Goal: Information Seeking & Learning: Learn about a topic

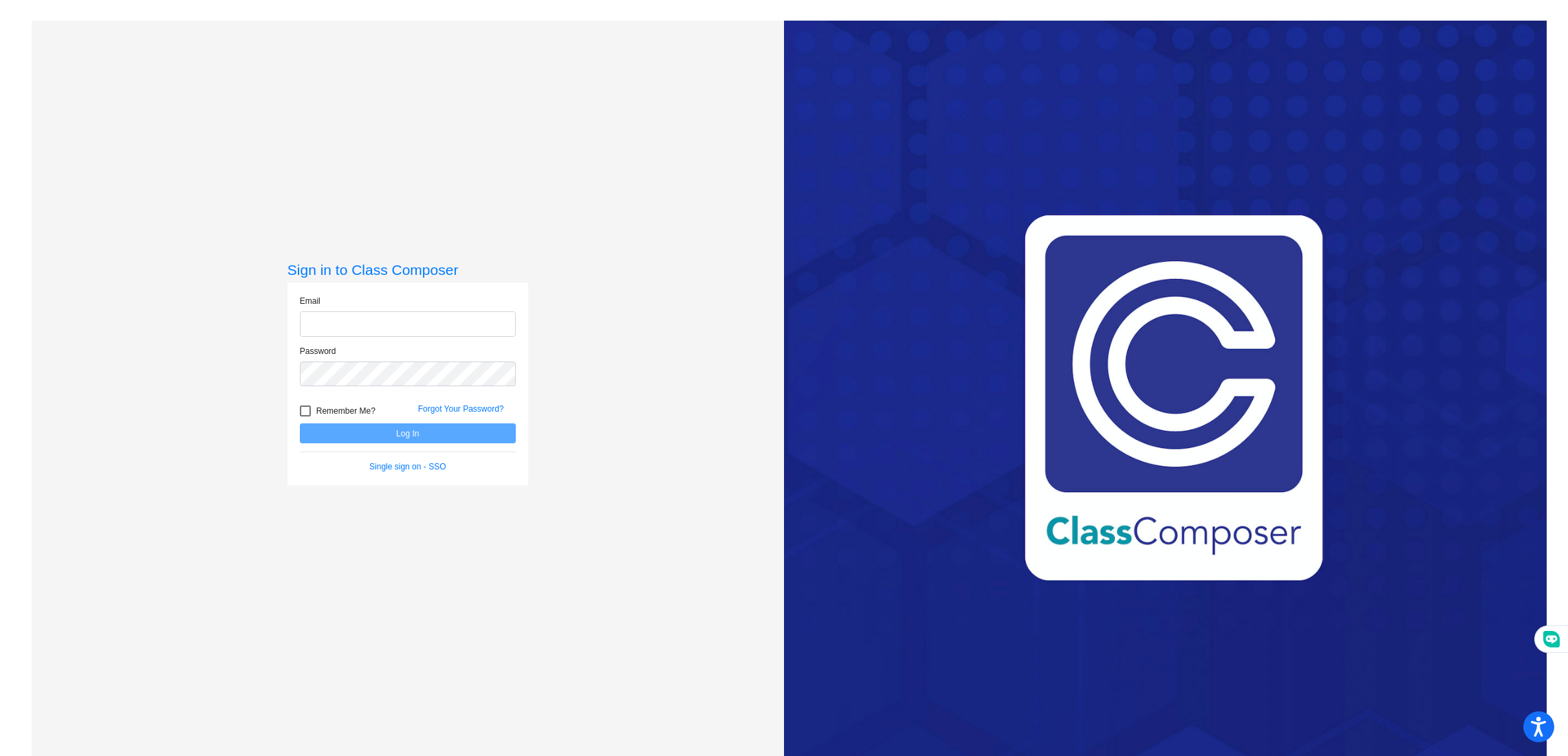
type input "[EMAIL_ADDRESS][DOMAIN_NAME]"
click at [352, 431] on button "Log In" at bounding box center [408, 433] width 216 height 20
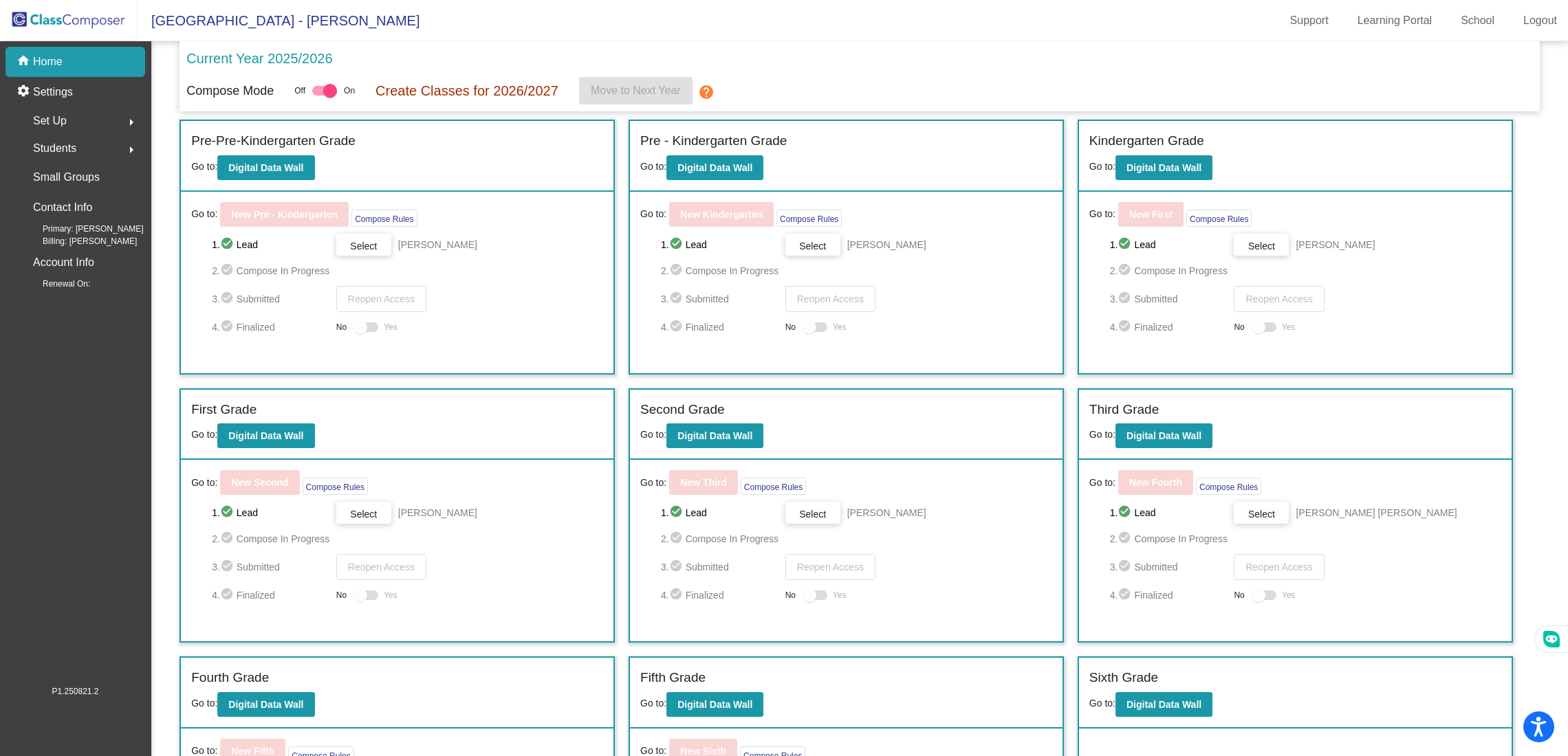
scroll to position [151, 0]
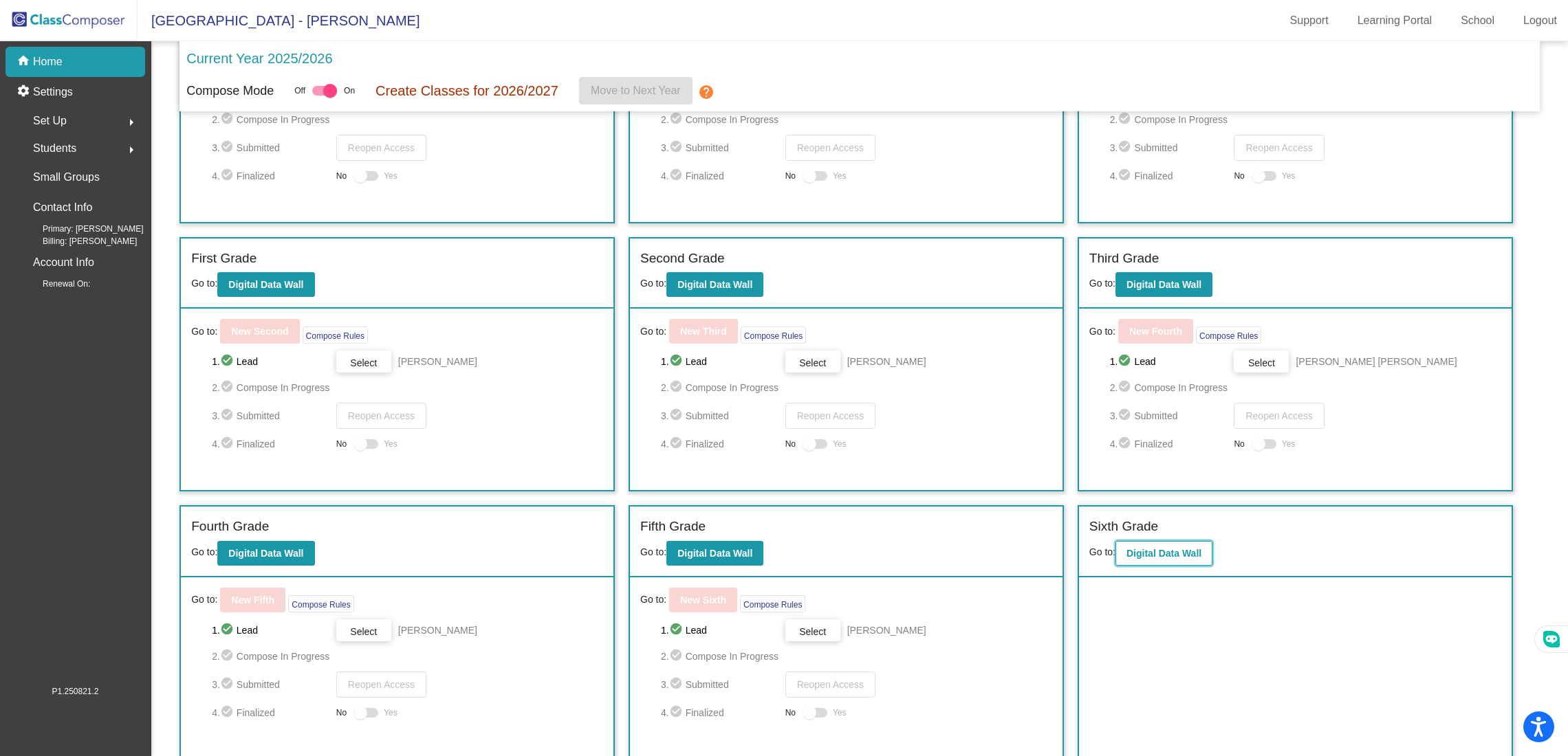
click at [1171, 548] on b "Digital Data Wall" at bounding box center [1163, 553] width 75 height 11
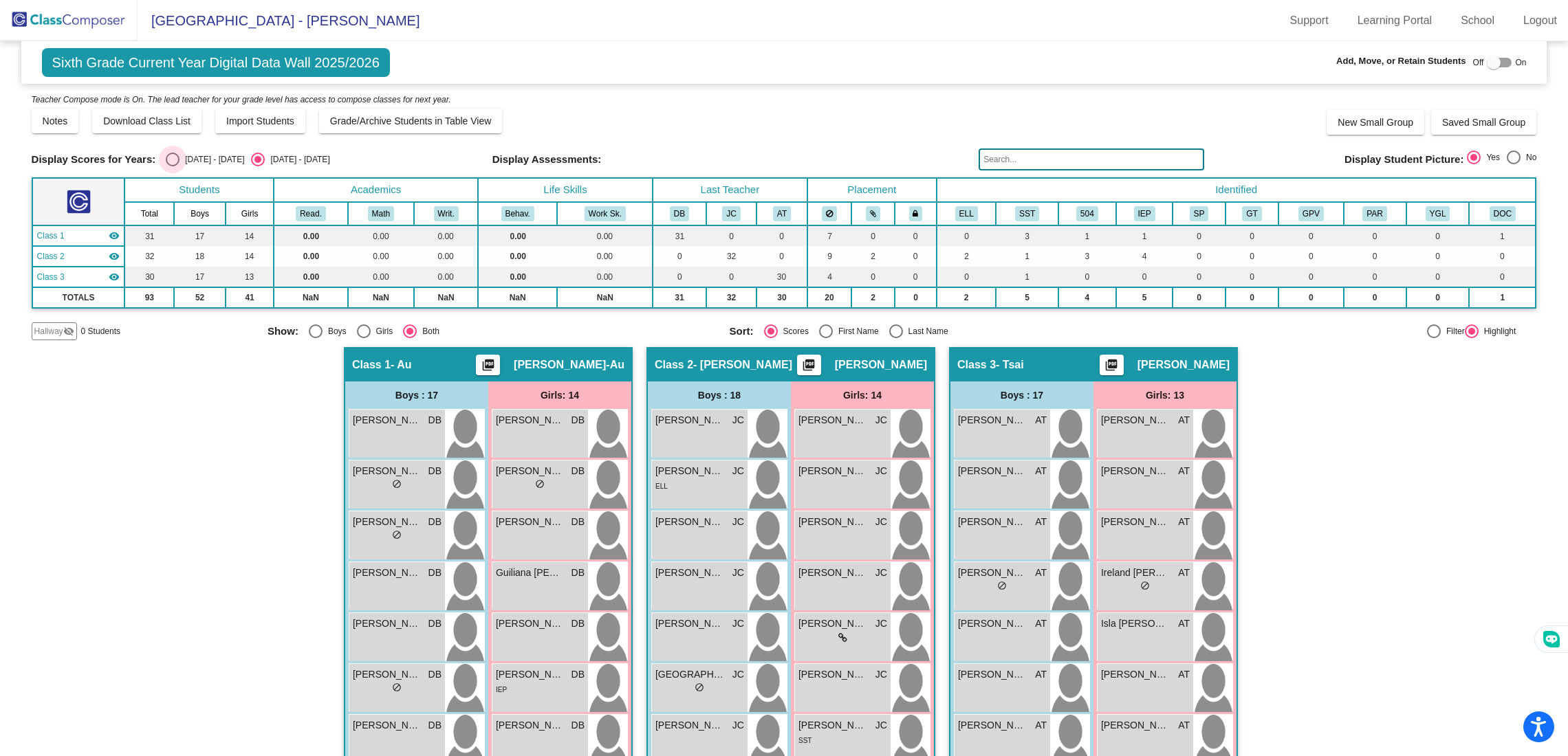
click at [176, 165] on div "Select an option" at bounding box center [172, 159] width 14 height 14
click at [173, 166] on input "[DATE] - [DATE]" at bounding box center [172, 166] width 1 height 1
radio input "true"
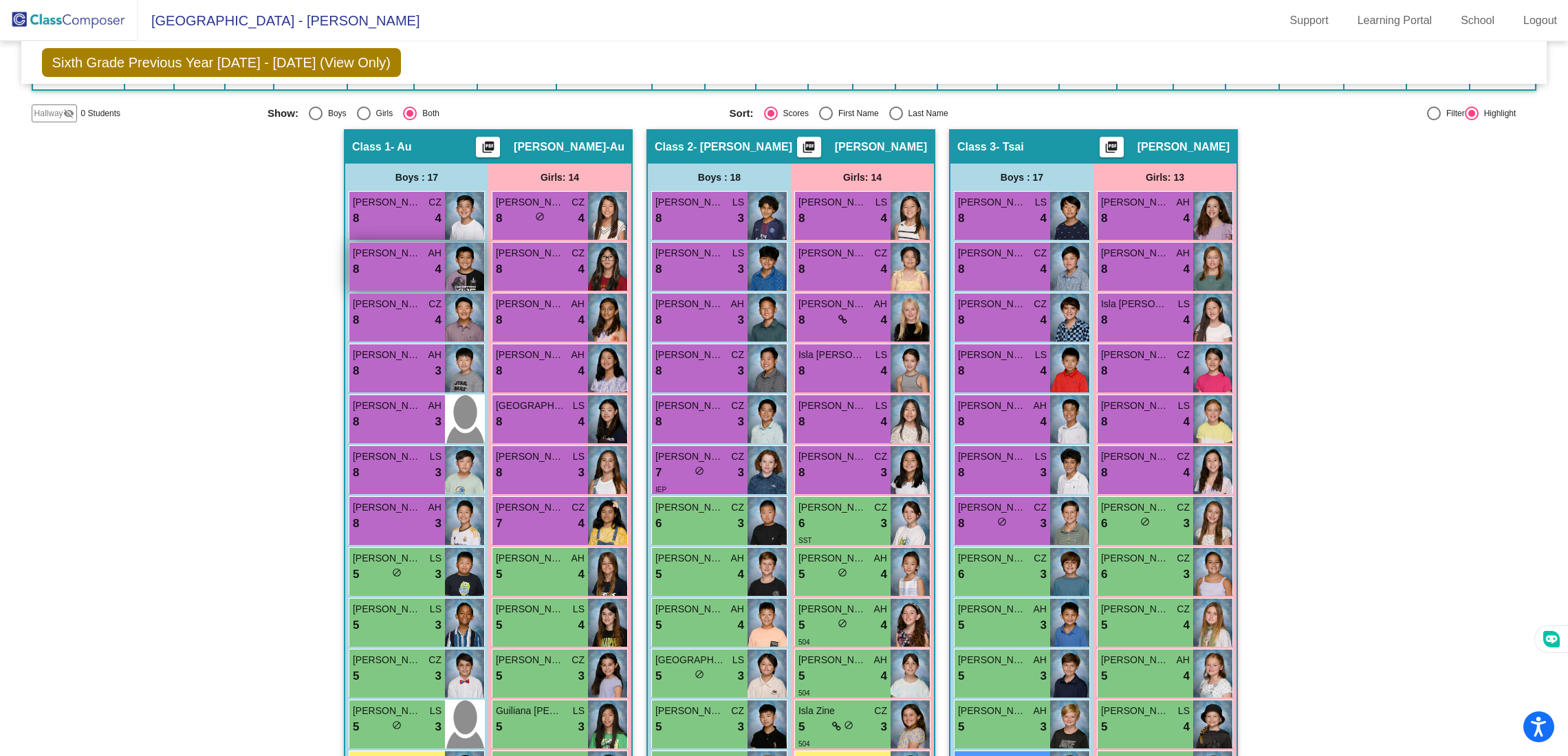
scroll to position [281, 0]
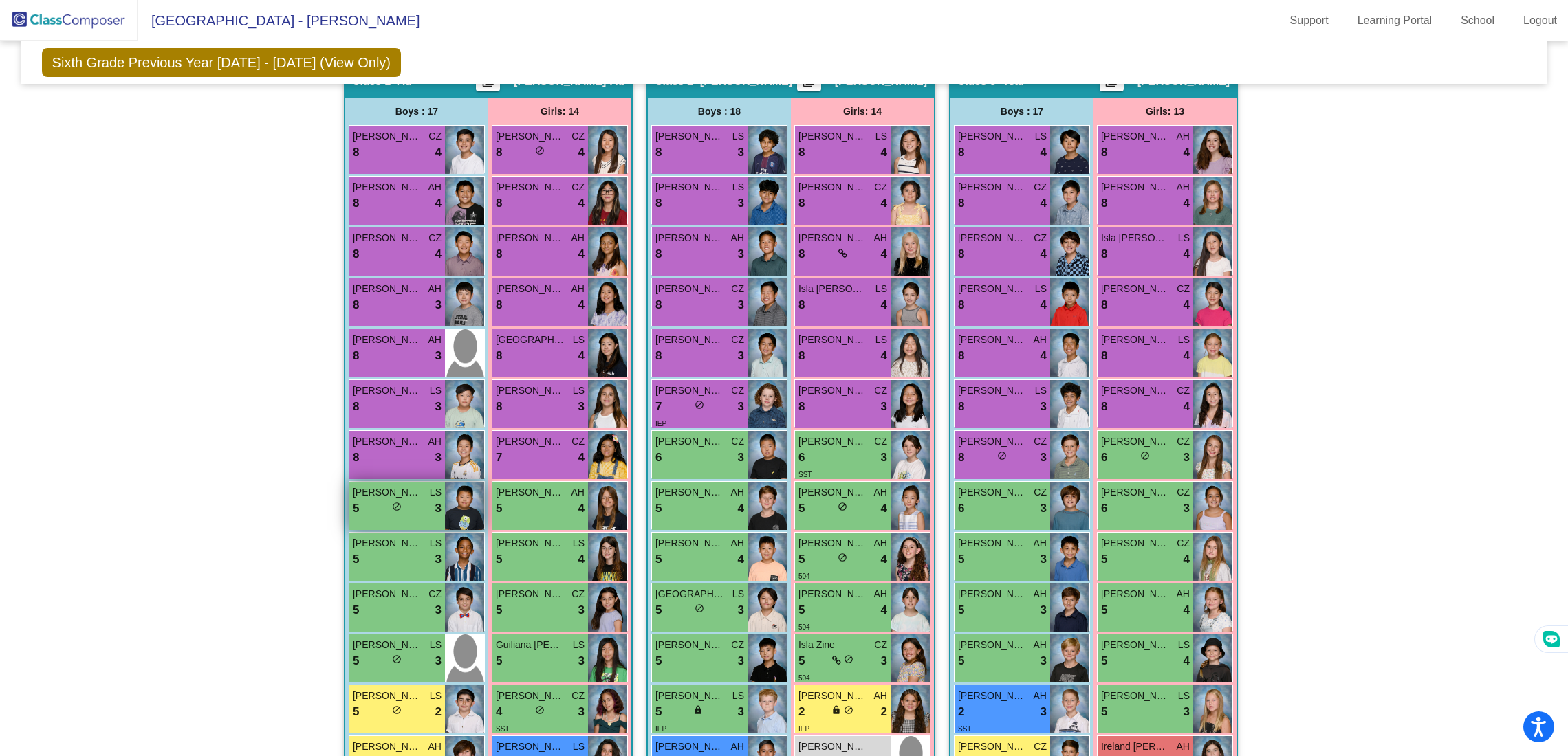
click at [372, 521] on div "Caden [PERSON_NAME] 5 lock do_not_disturb_alt 3" at bounding box center [397, 506] width 96 height 48
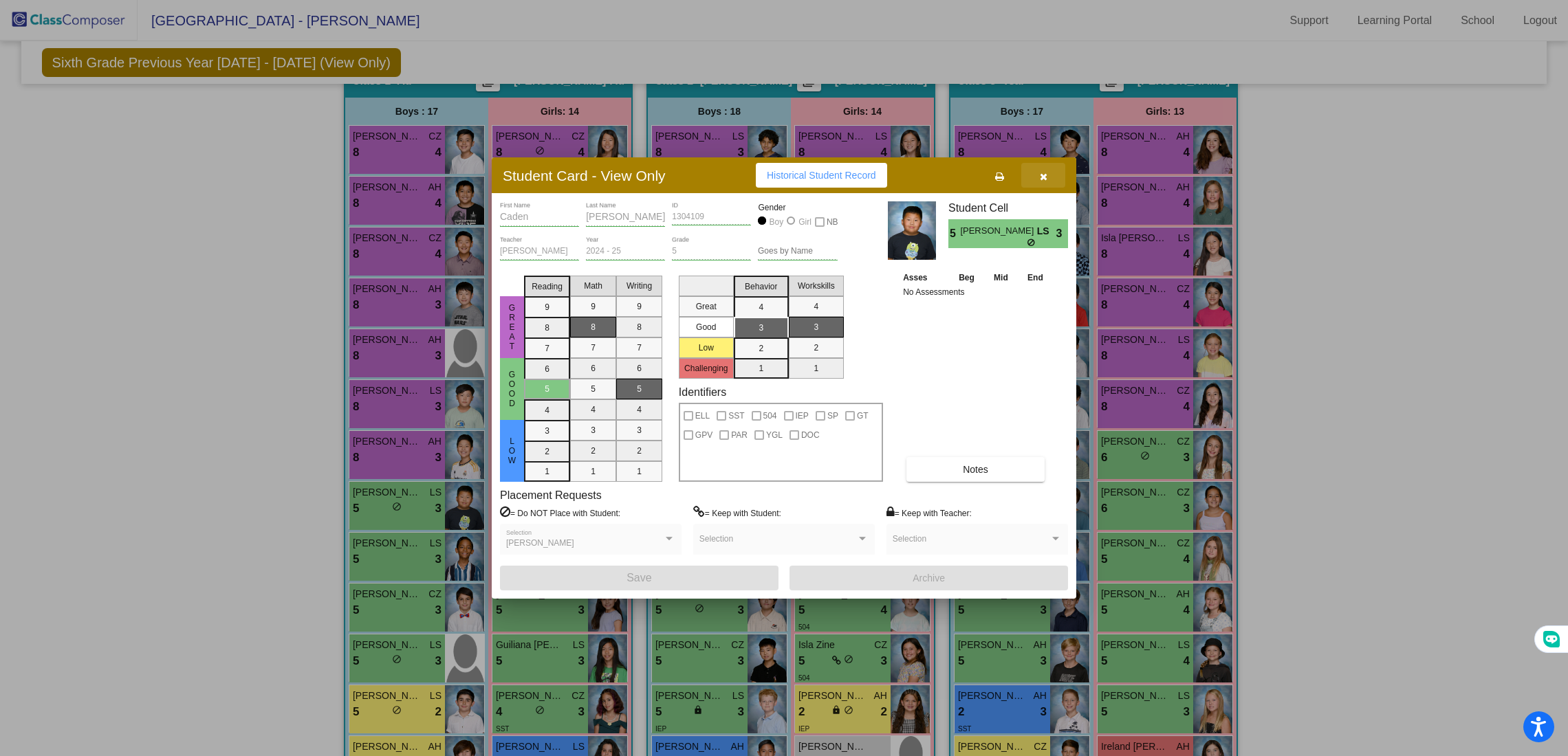
click at [1045, 175] on icon "button" at bounding box center [1044, 176] width 7 height 10
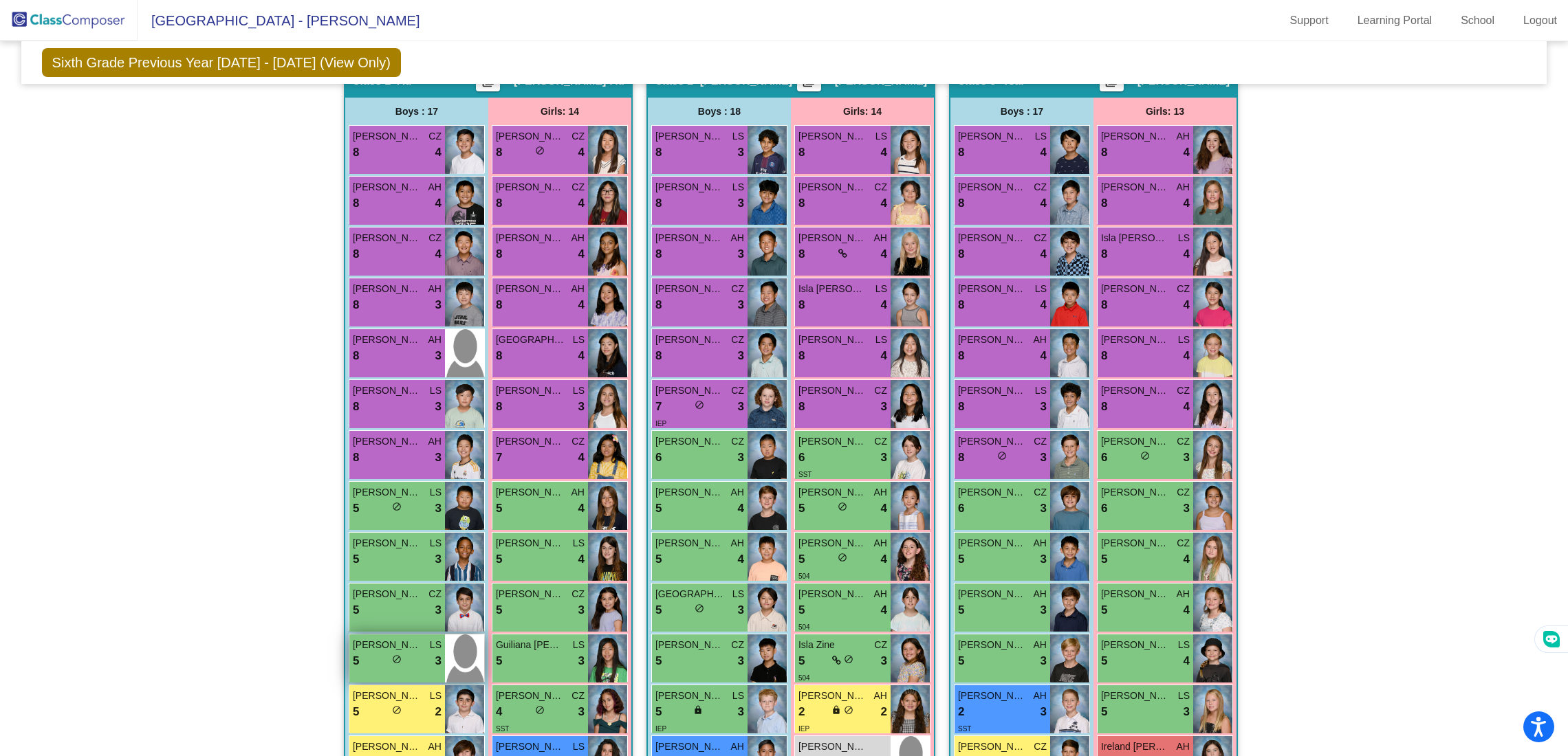
click at [361, 671] on div "[PERSON_NAME] LS 5 lock do_not_disturb_alt 3" at bounding box center [397, 658] width 96 height 48
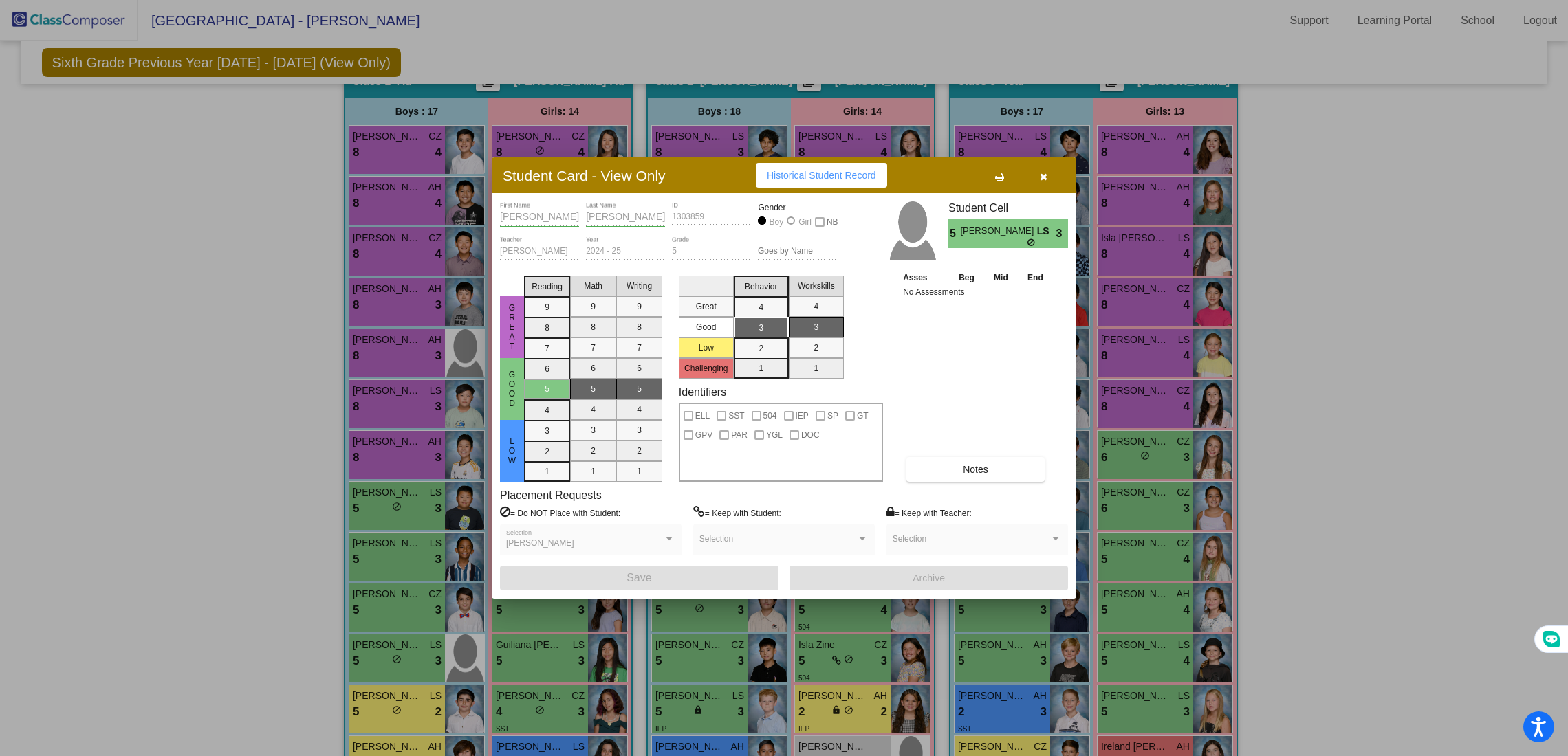
click at [1043, 173] on icon "button" at bounding box center [1044, 176] width 7 height 10
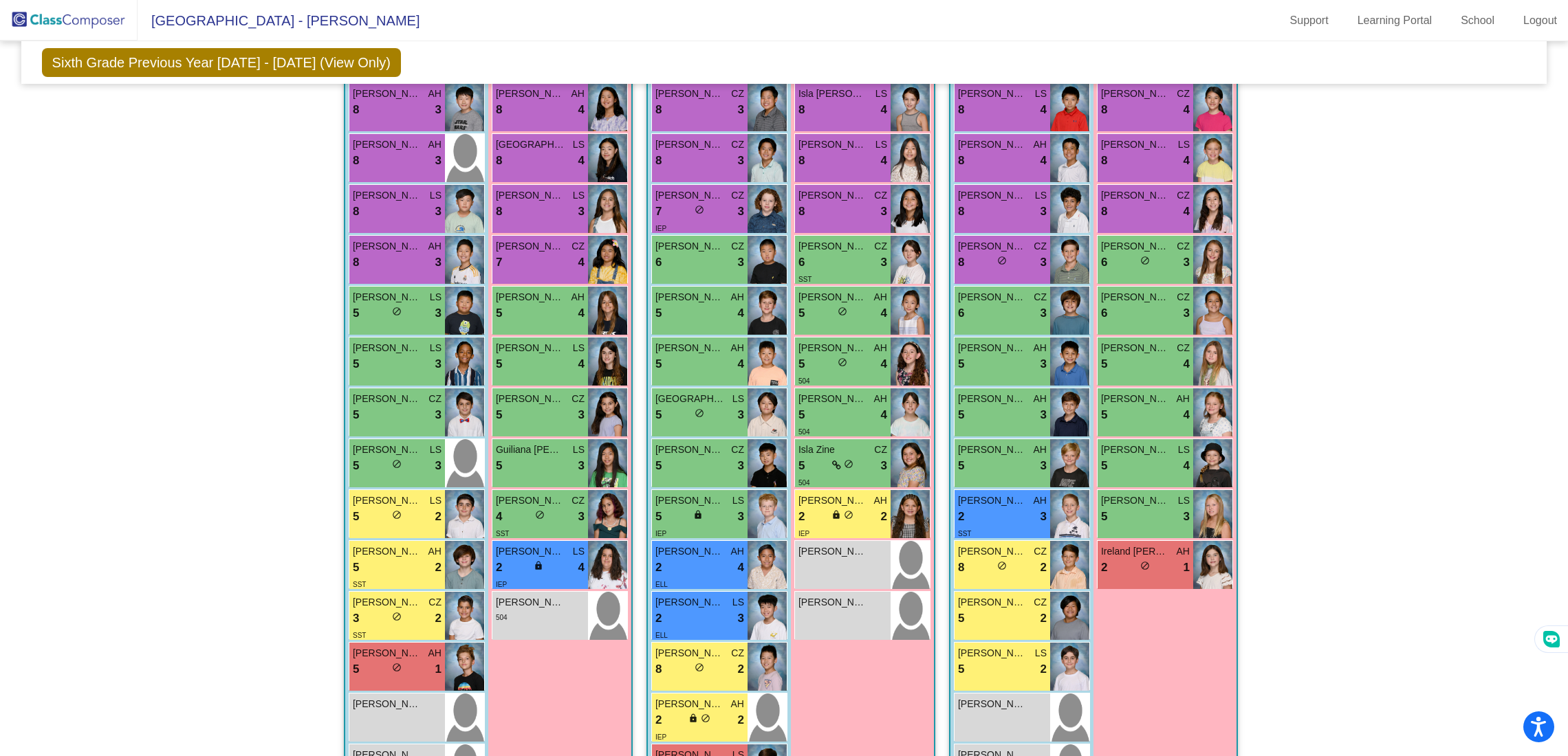
scroll to position [501, 0]
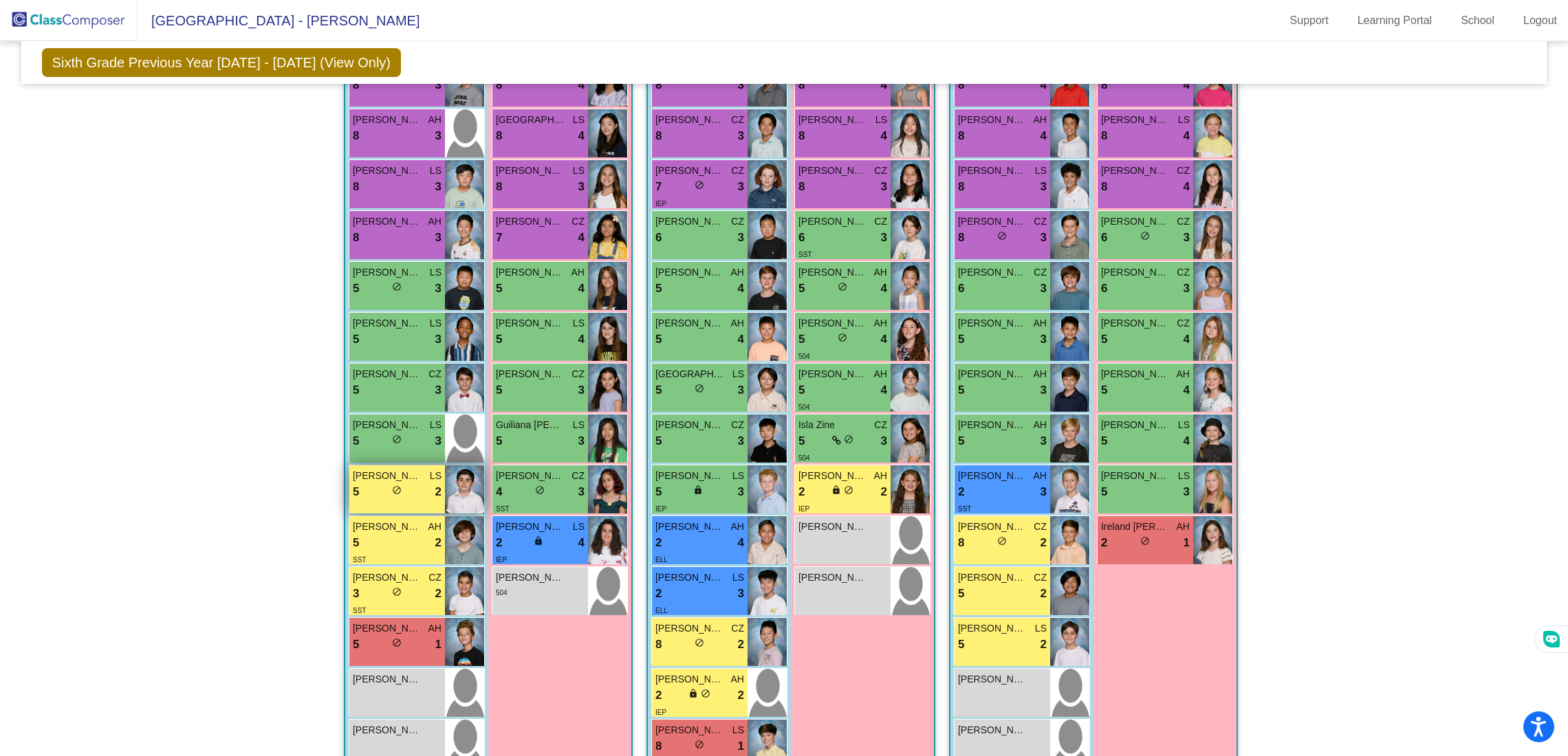
click at [389, 510] on div "[PERSON_NAME] LS 5 lock do_not_disturb_alt 2" at bounding box center [397, 489] width 96 height 48
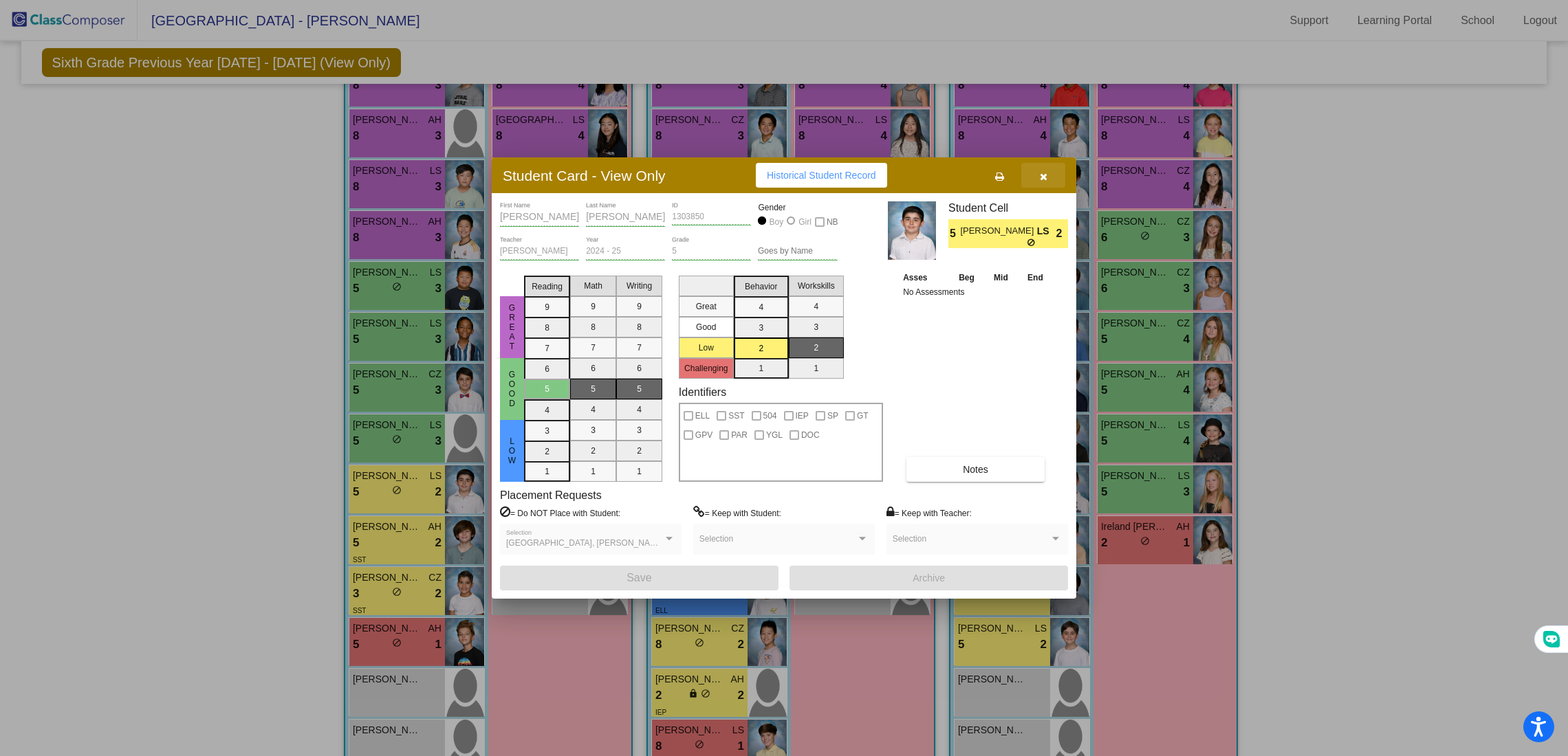
click at [1042, 182] on button "button" at bounding box center [1043, 175] width 44 height 24
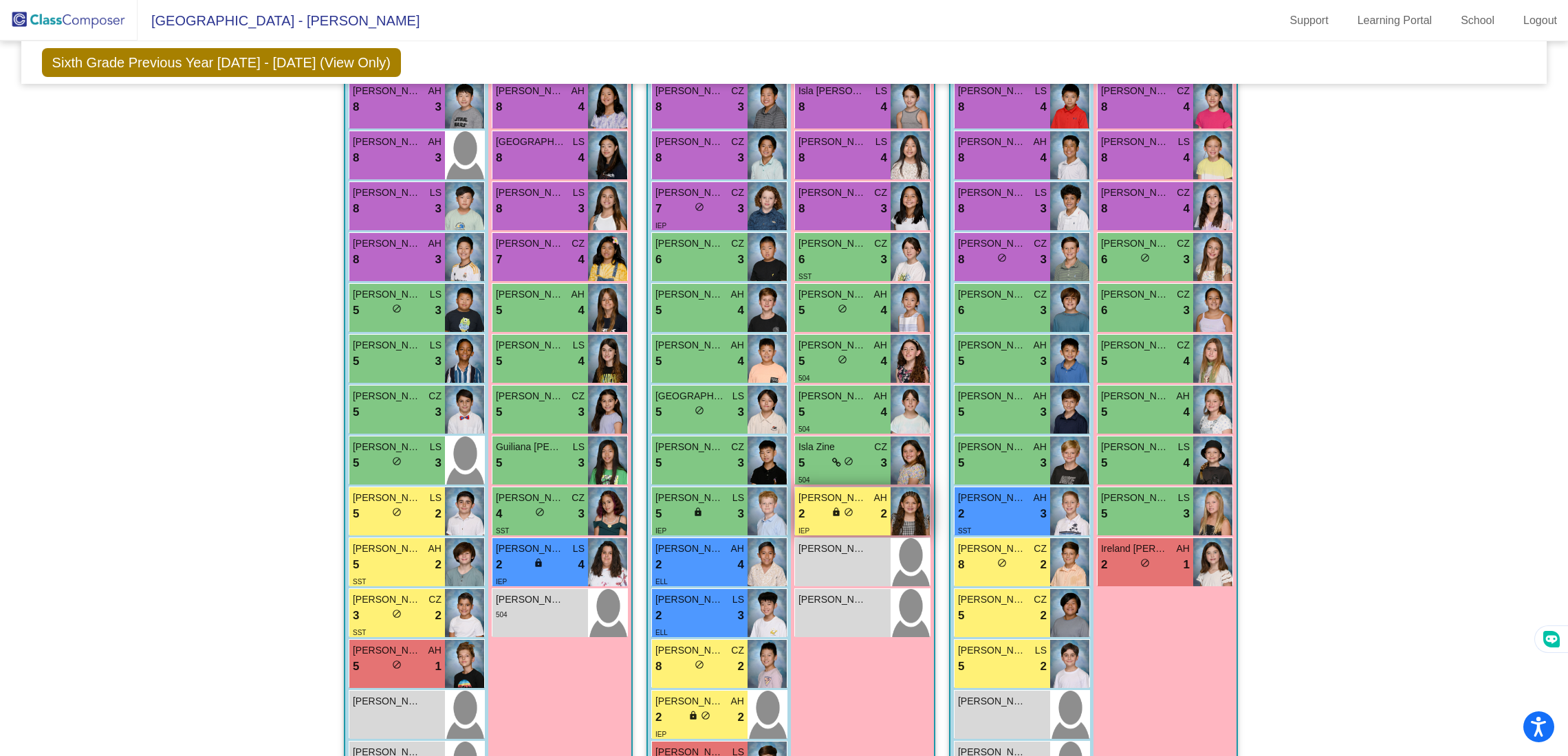
scroll to position [477, 0]
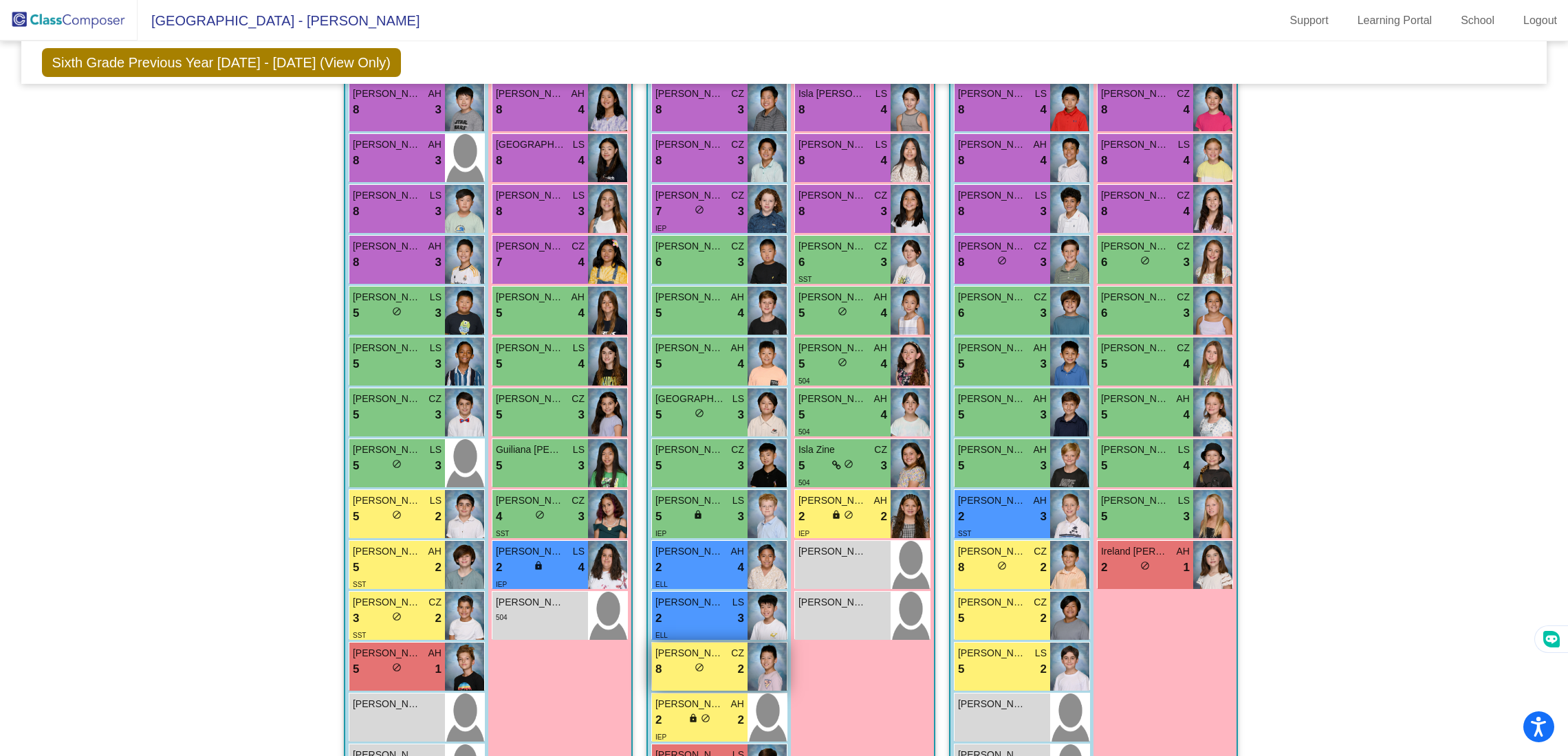
click at [713, 650] on span "[PERSON_NAME]" at bounding box center [690, 654] width 69 height 14
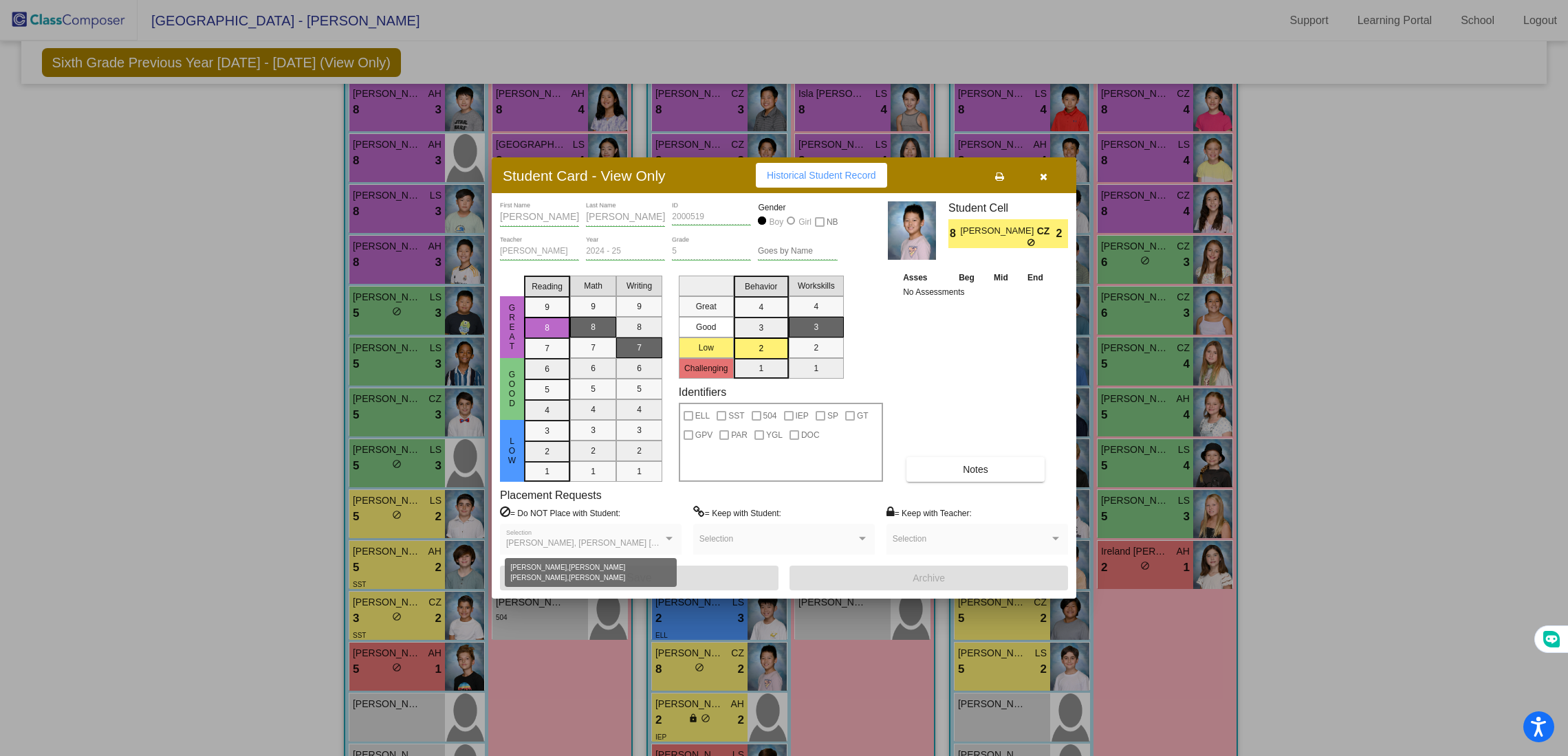
click at [669, 541] on div at bounding box center [669, 539] width 13 height 10
click at [658, 538] on div "[PERSON_NAME], [PERSON_NAME] [PERSON_NAME], [PERSON_NAME] Selection" at bounding box center [590, 542] width 169 height 24
click at [631, 540] on span "[PERSON_NAME], [PERSON_NAME] [PERSON_NAME], [PERSON_NAME]" at bounding box center [647, 543] width 282 height 10
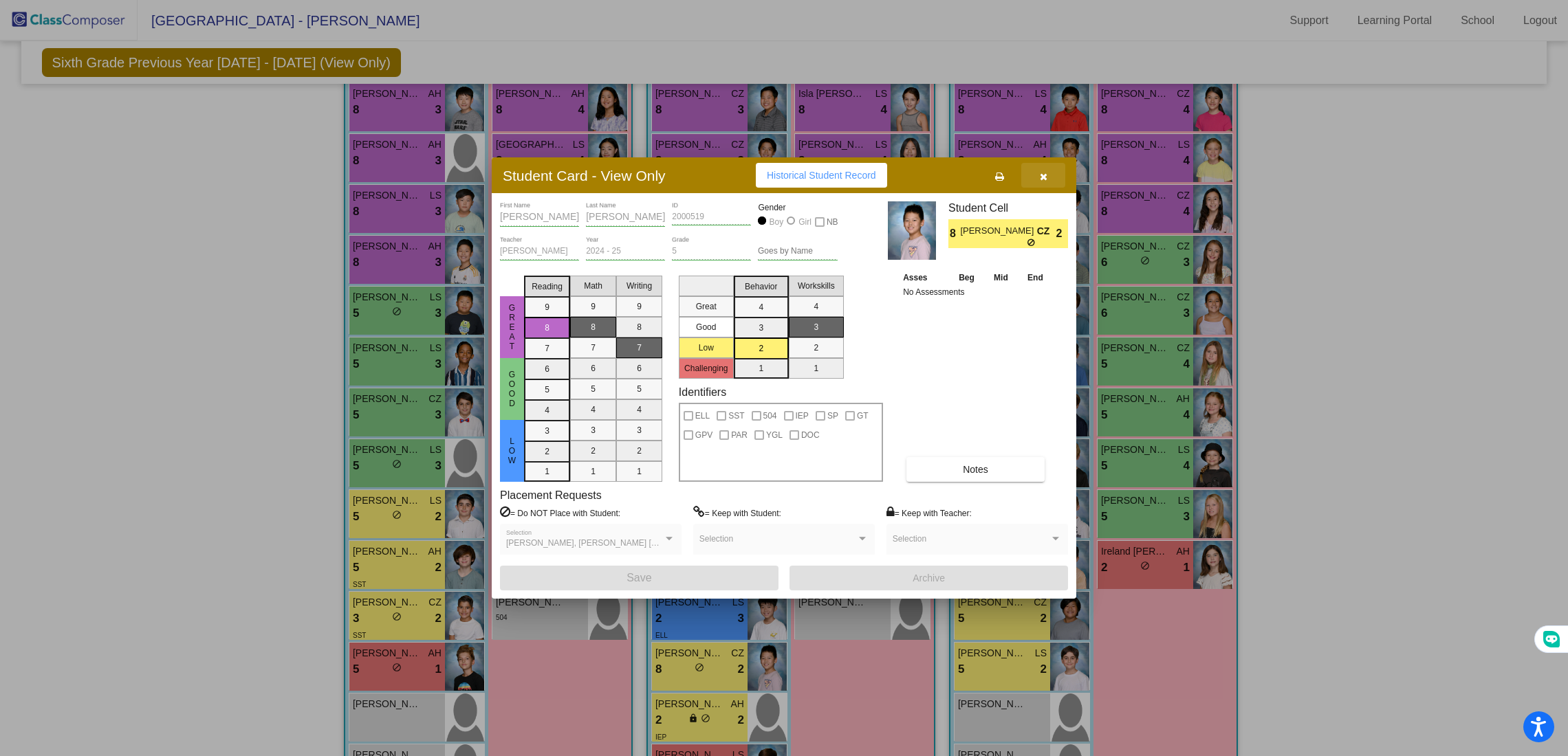
click at [1034, 171] on button "button" at bounding box center [1043, 175] width 44 height 24
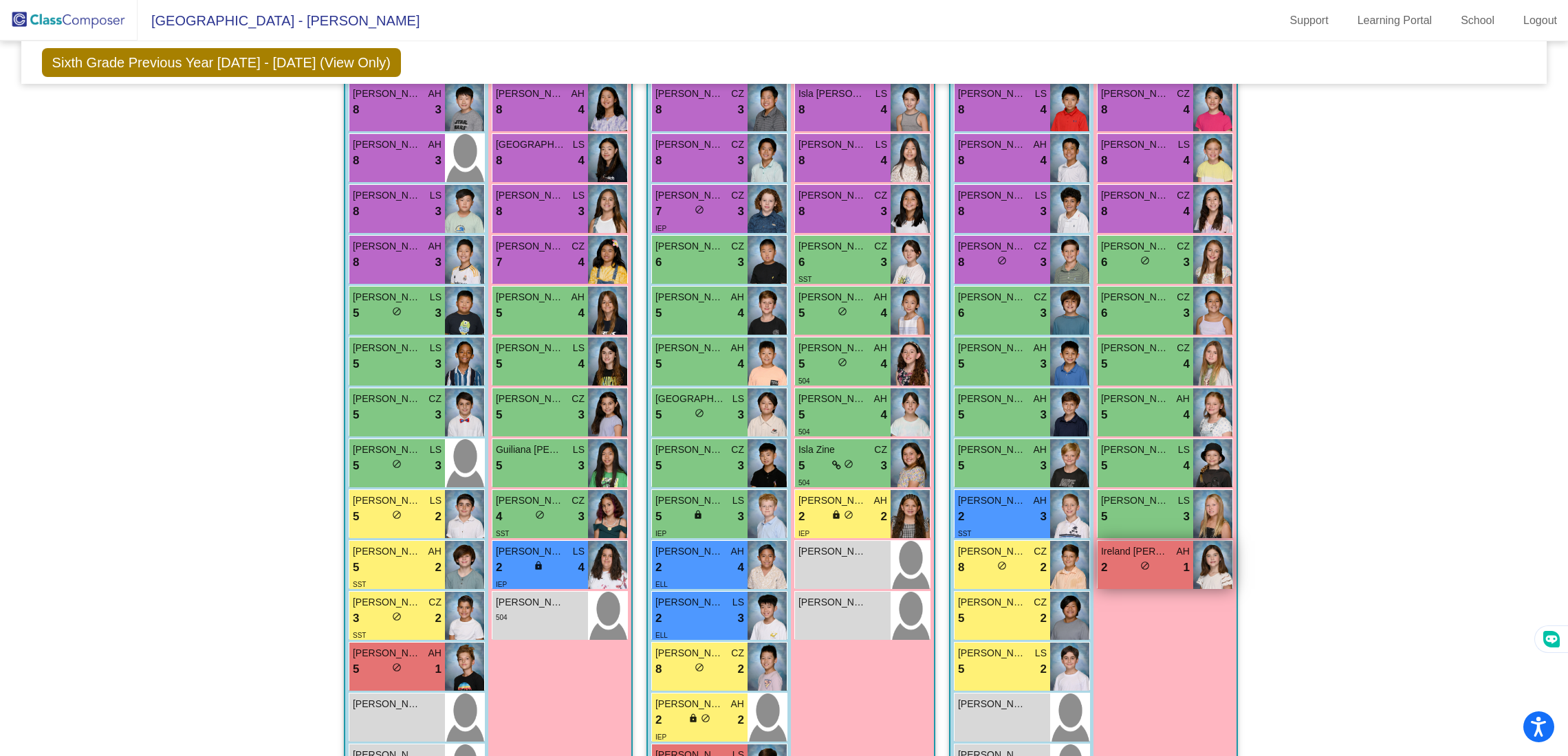
click at [1143, 566] on span "do_not_disturb_alt" at bounding box center [1145, 565] width 10 height 10
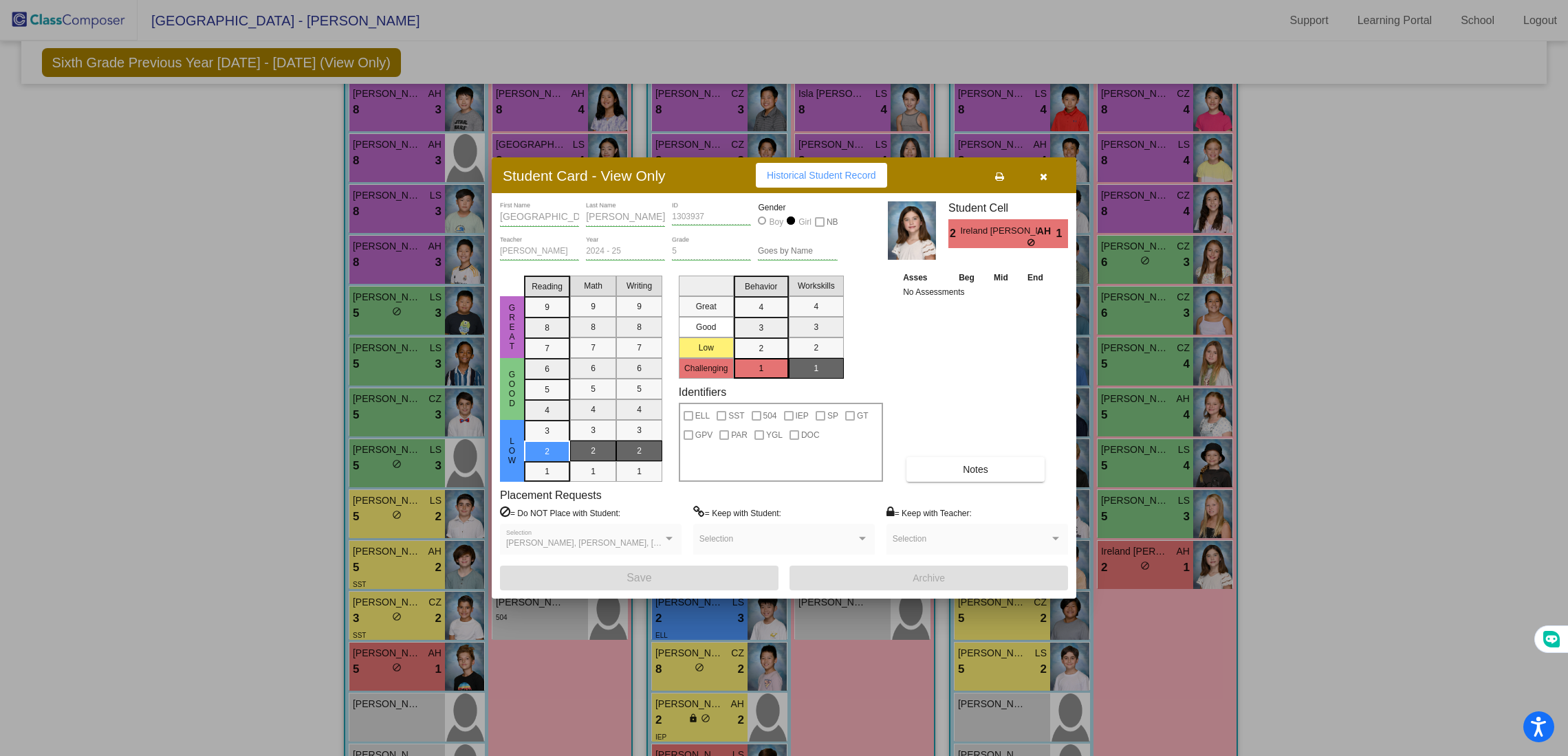
click at [1049, 175] on button "button" at bounding box center [1043, 175] width 44 height 24
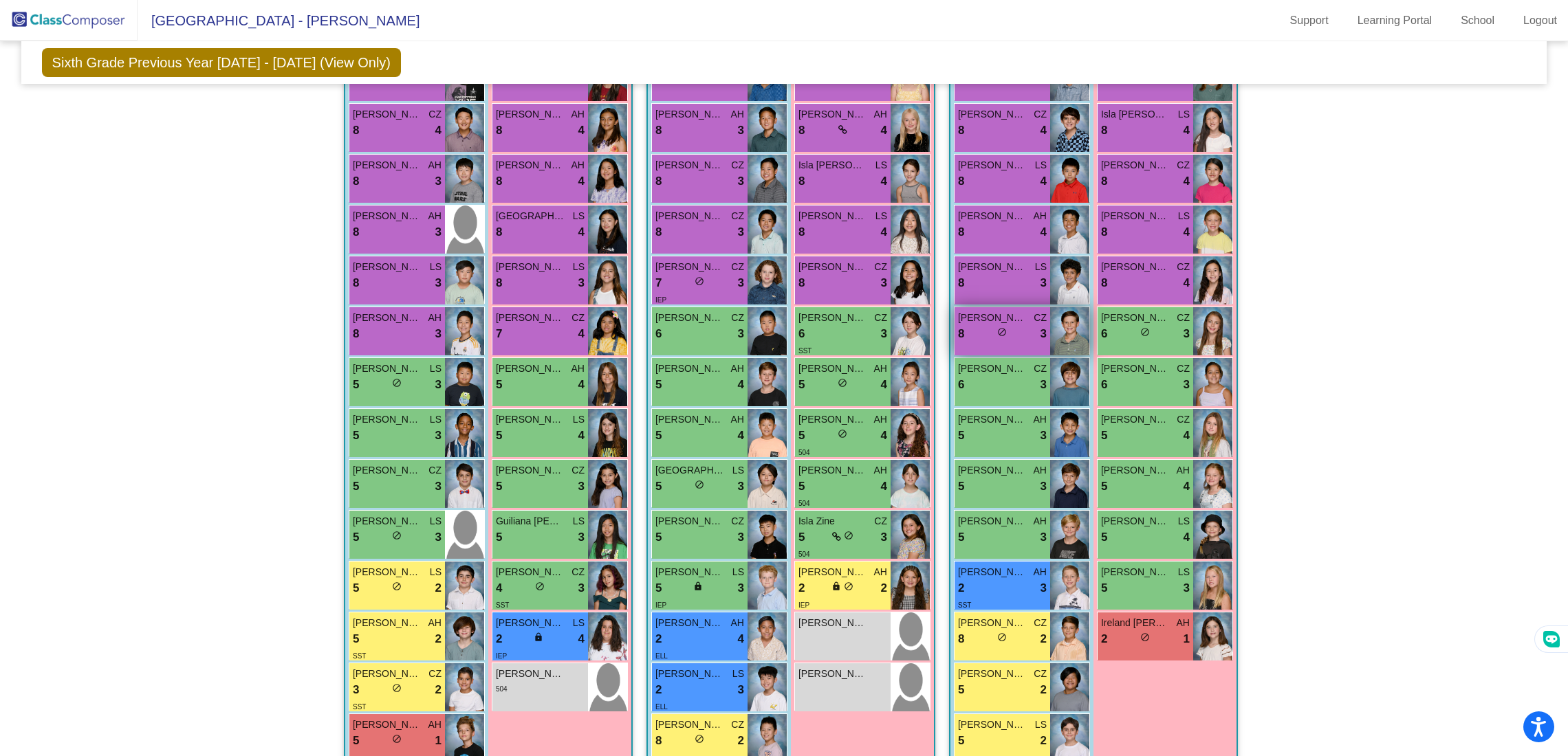
scroll to position [504, 0]
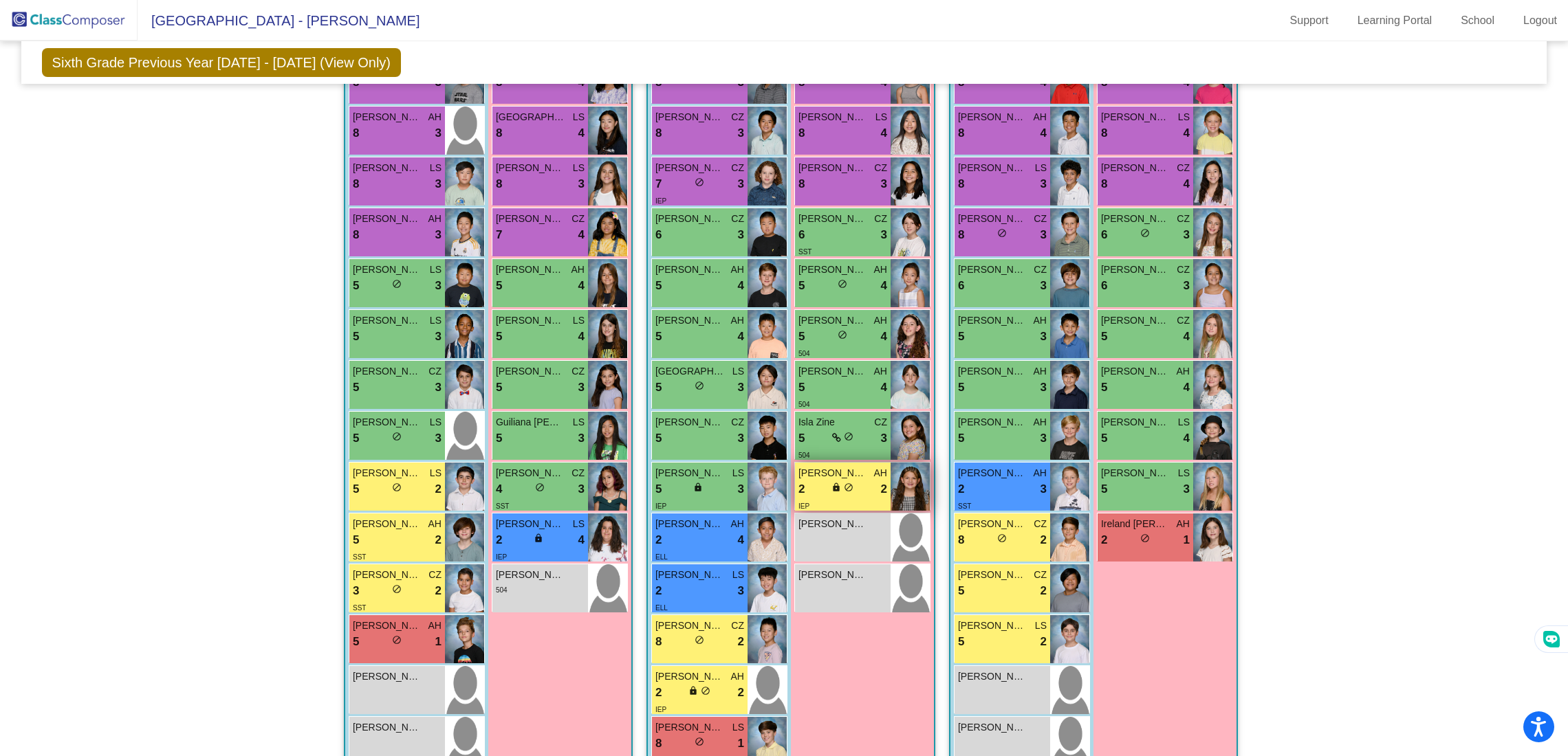
click at [831, 483] on span "lock" at bounding box center [836, 487] width 10 height 10
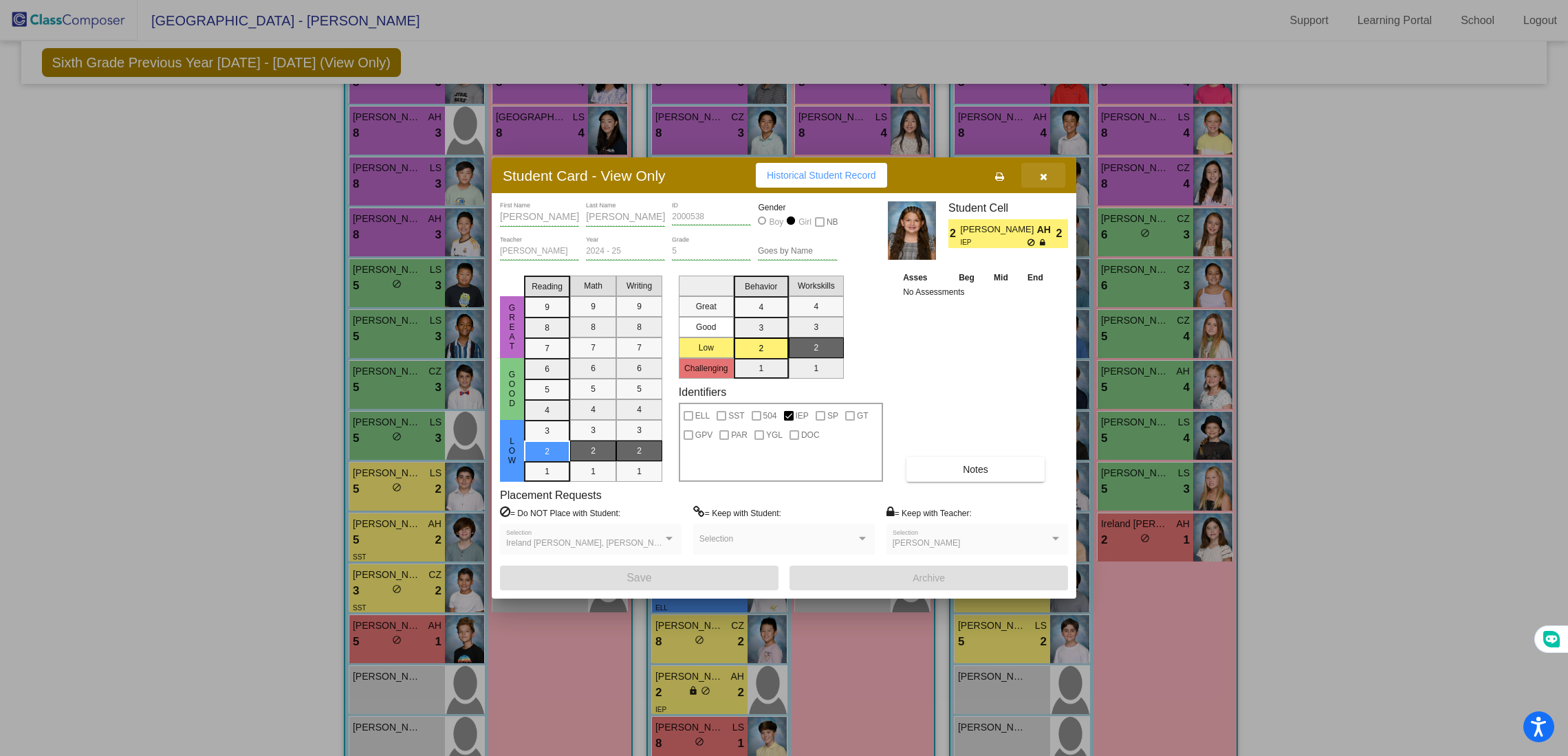
click at [1049, 175] on button "button" at bounding box center [1043, 175] width 44 height 24
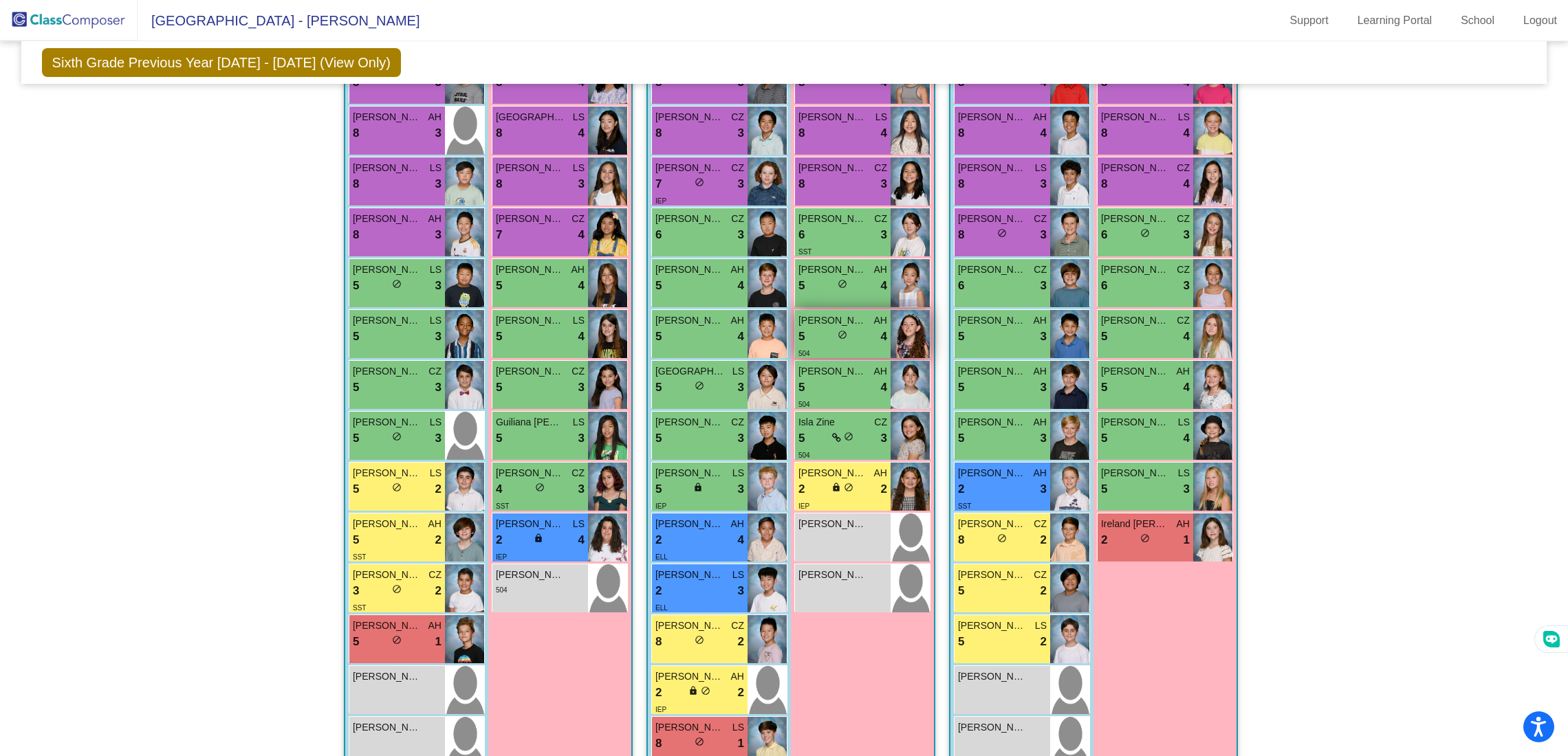
click at [862, 328] on div "5 lock do_not_disturb_alt 4" at bounding box center [843, 337] width 89 height 18
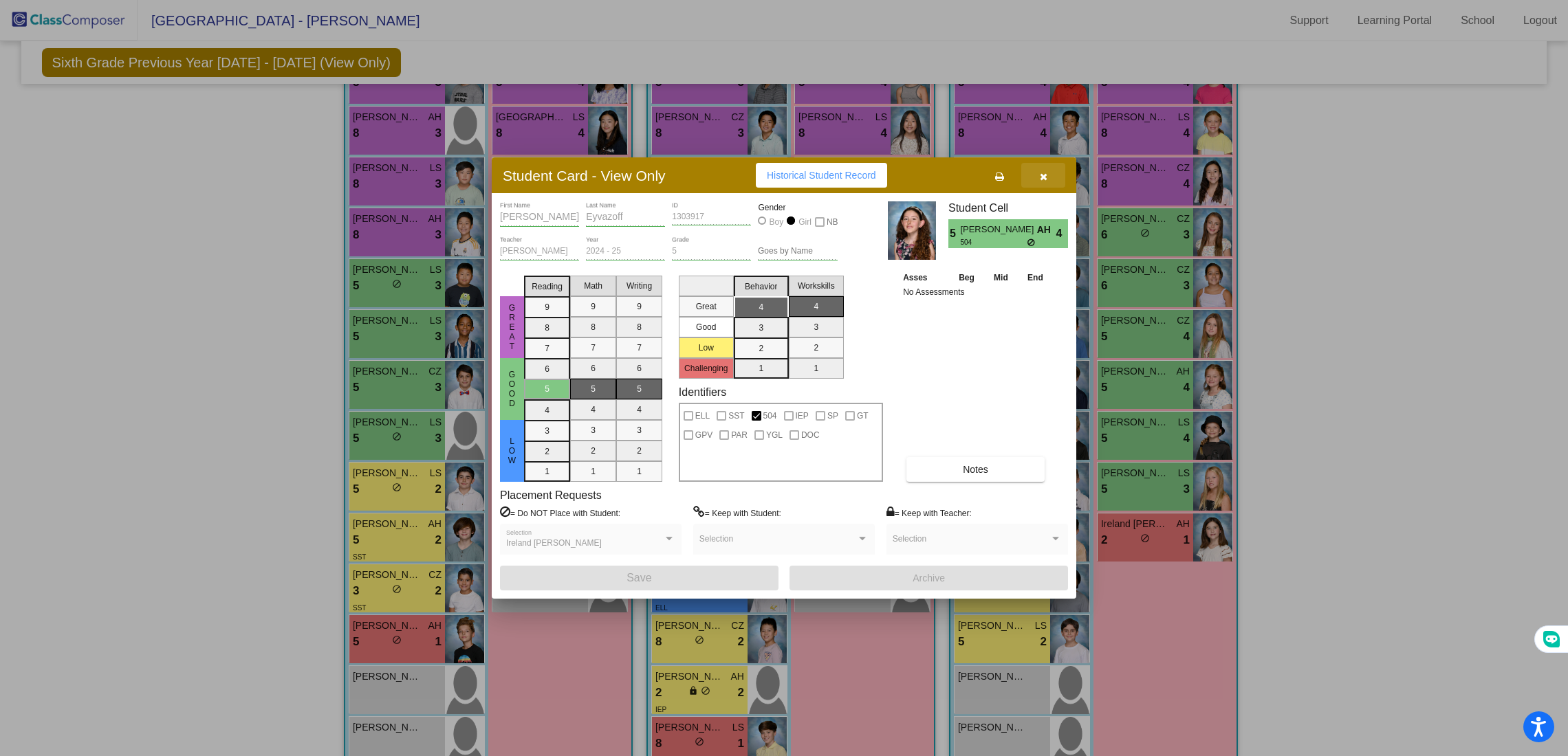
click at [1051, 182] on button "button" at bounding box center [1043, 175] width 44 height 24
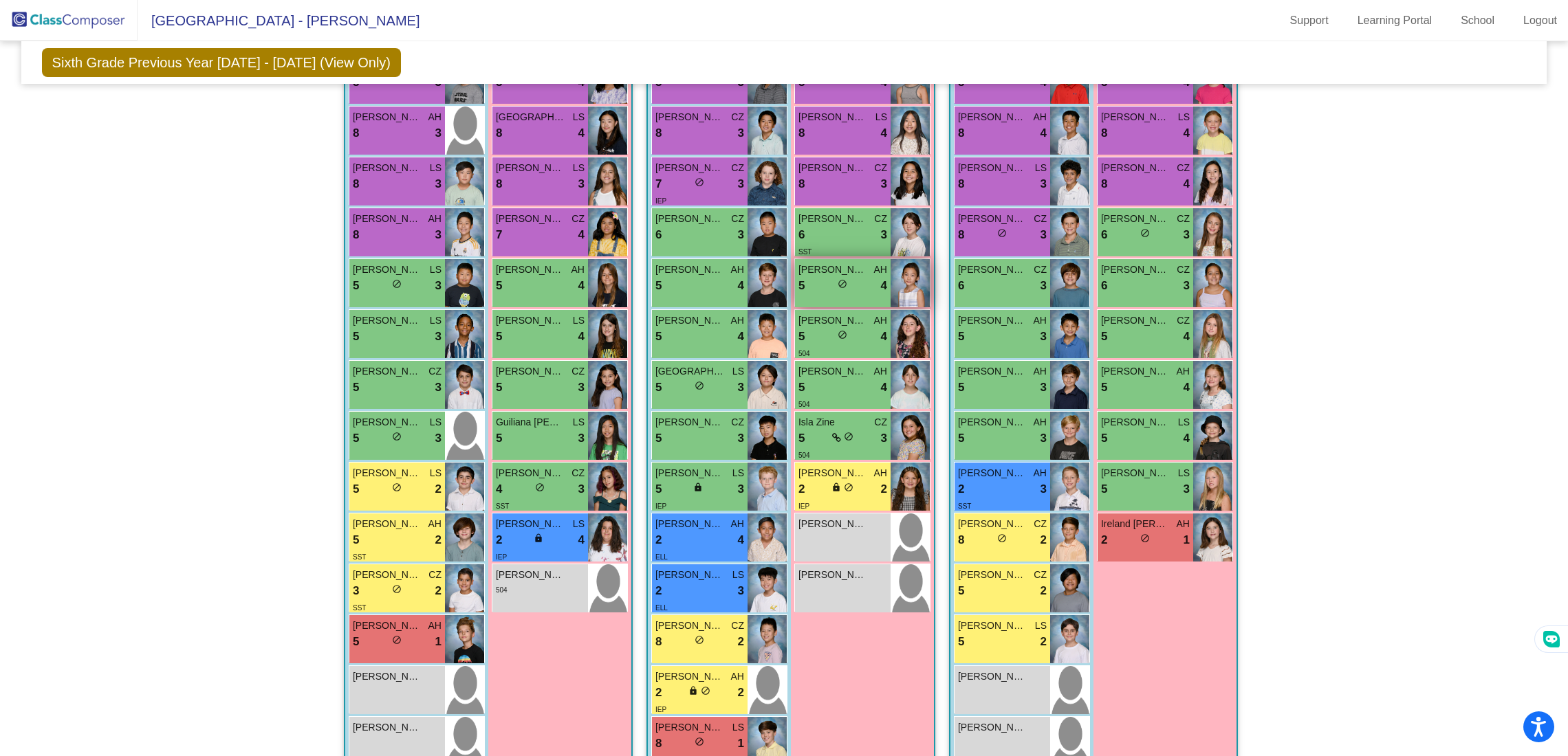
click at [848, 290] on div "5 lock do_not_disturb_alt 4" at bounding box center [843, 286] width 89 height 18
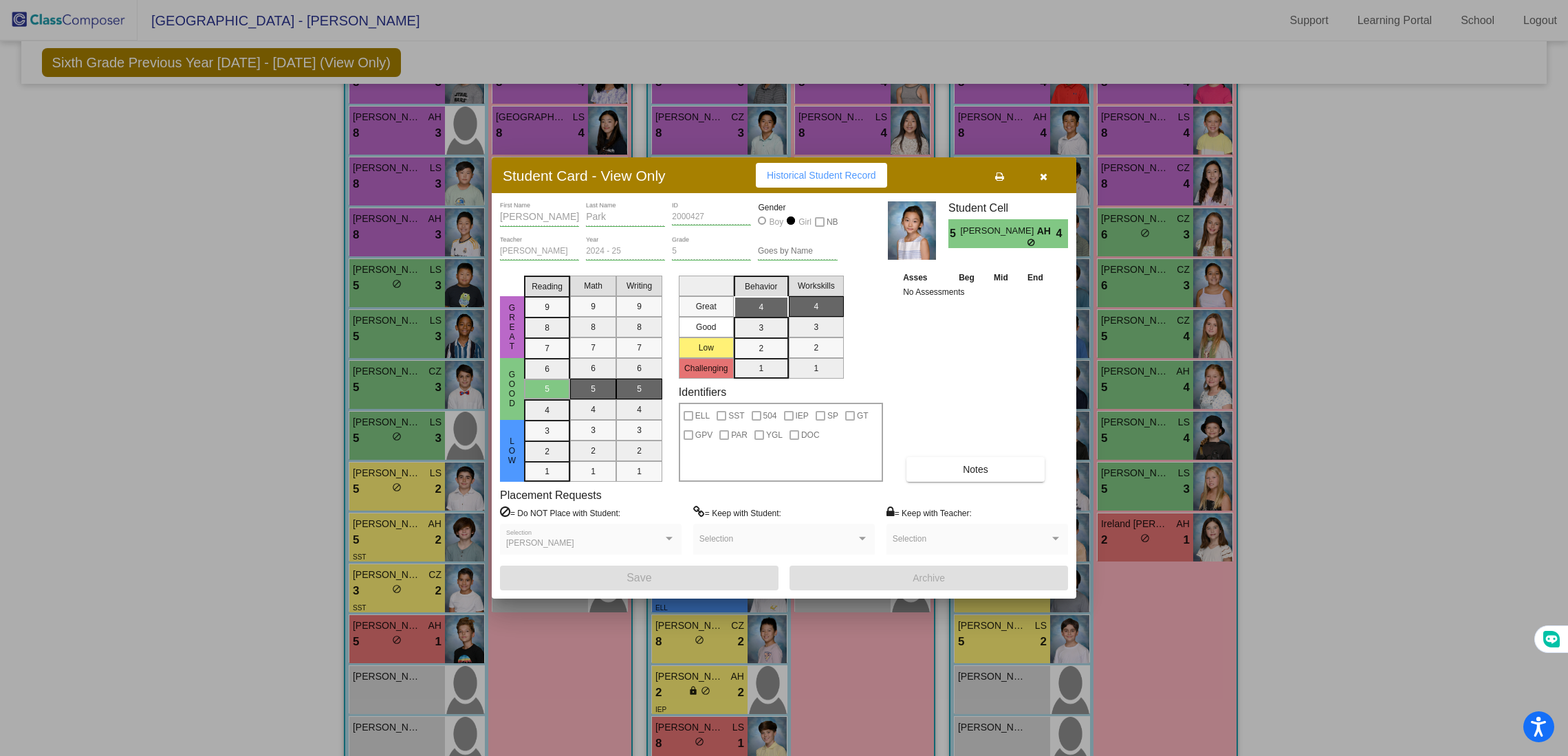
click at [1034, 171] on button "button" at bounding box center [1043, 175] width 44 height 24
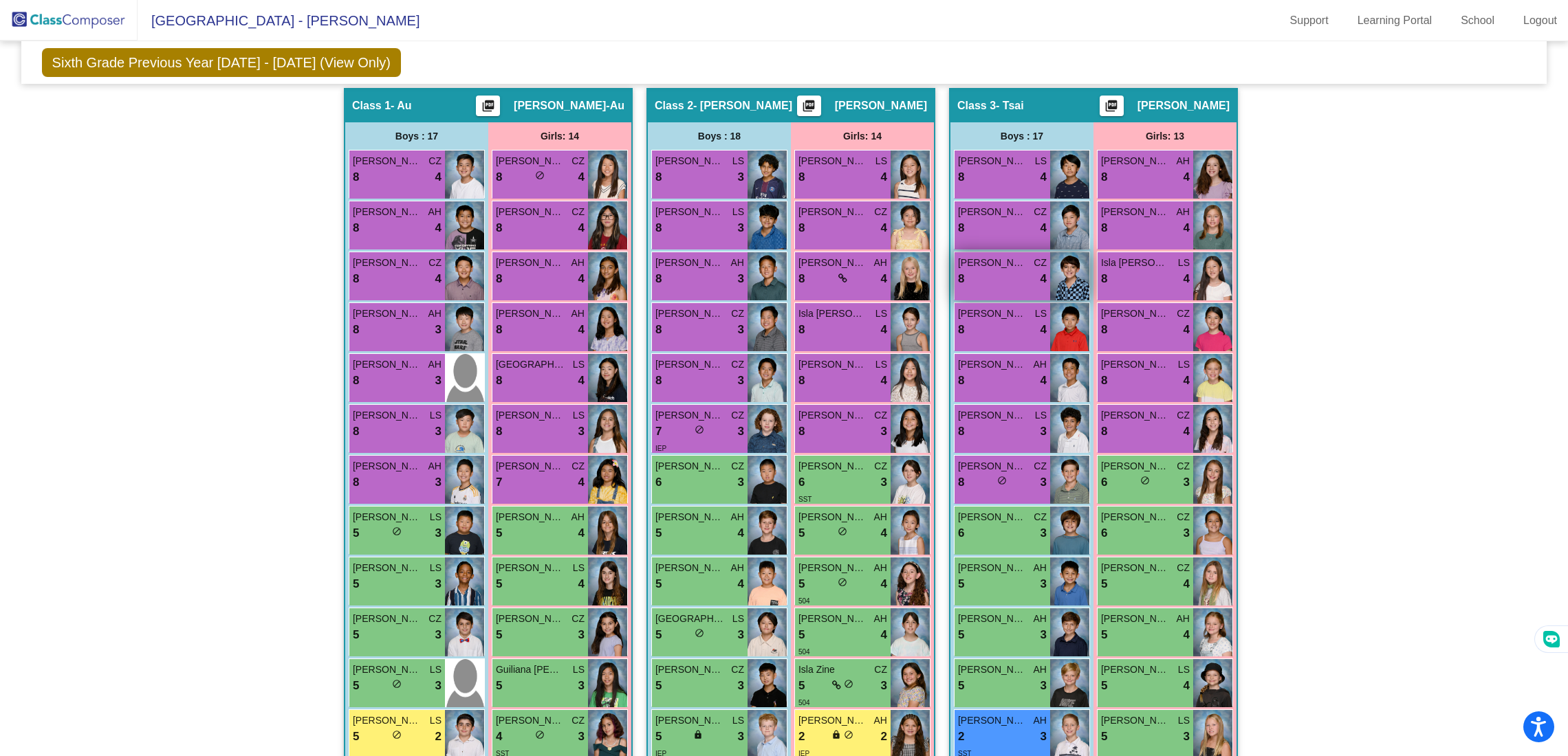
scroll to position [199, 0]
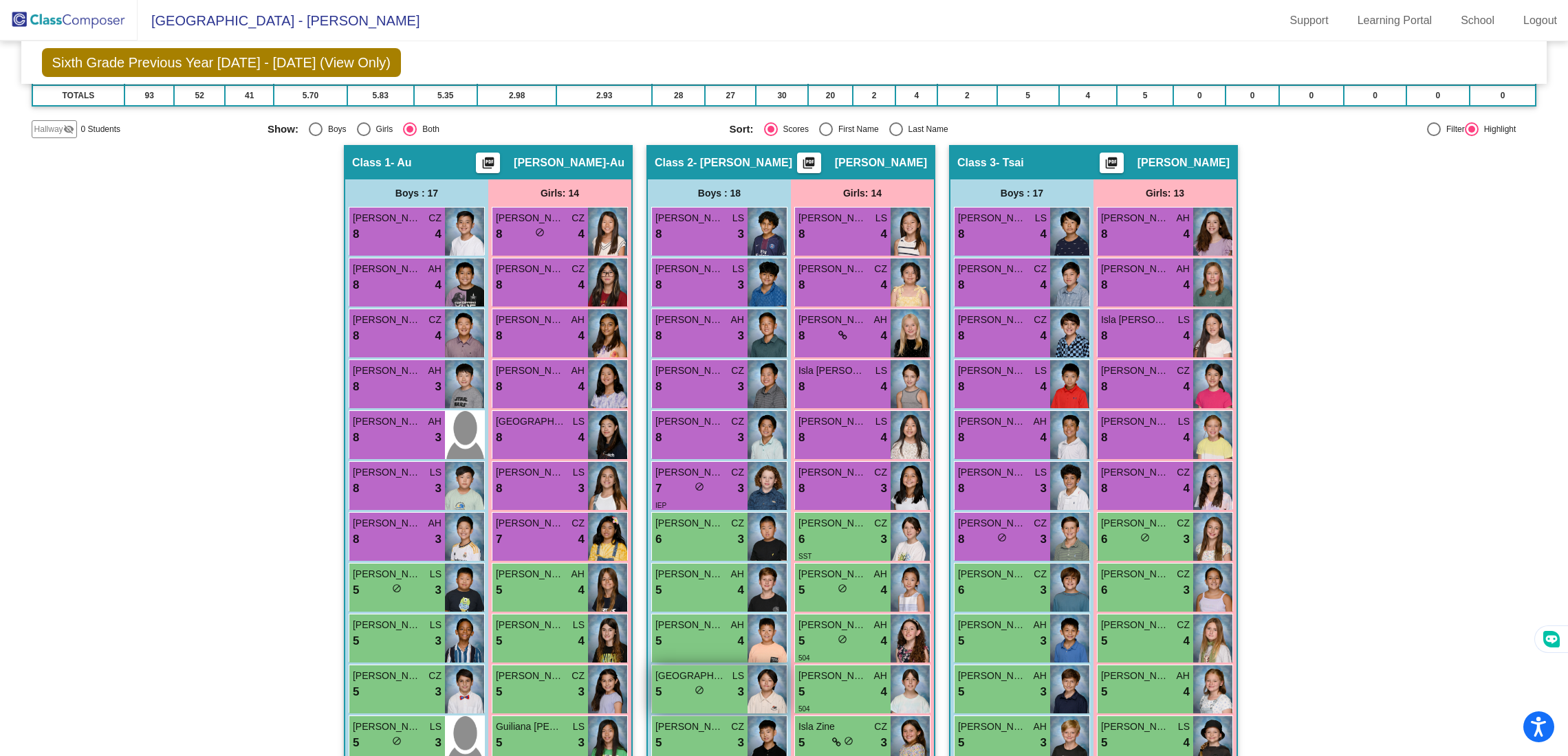
click at [698, 678] on span "[GEOGRAPHIC_DATA]" at bounding box center [690, 676] width 69 height 14
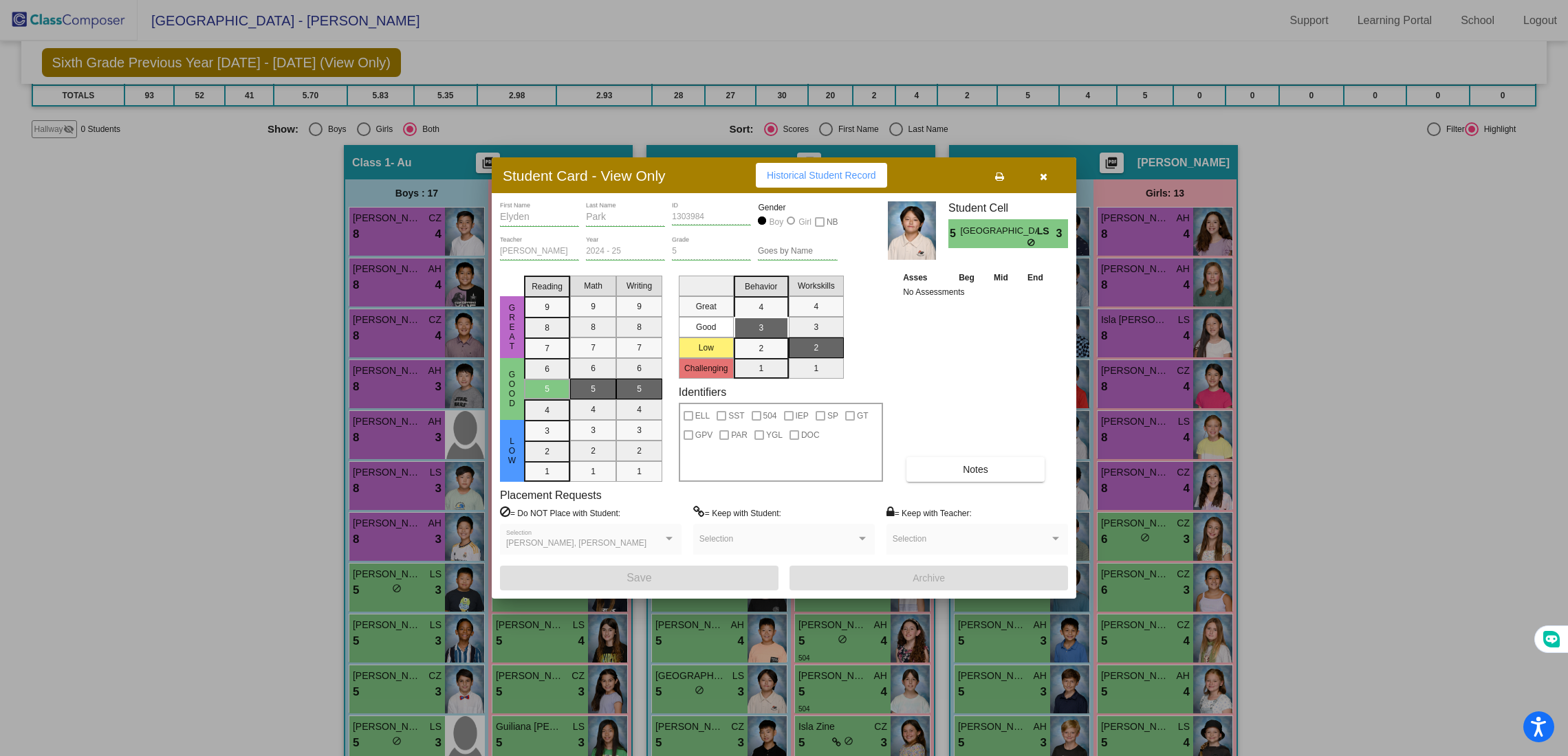
click at [1034, 174] on button "button" at bounding box center [1043, 175] width 44 height 24
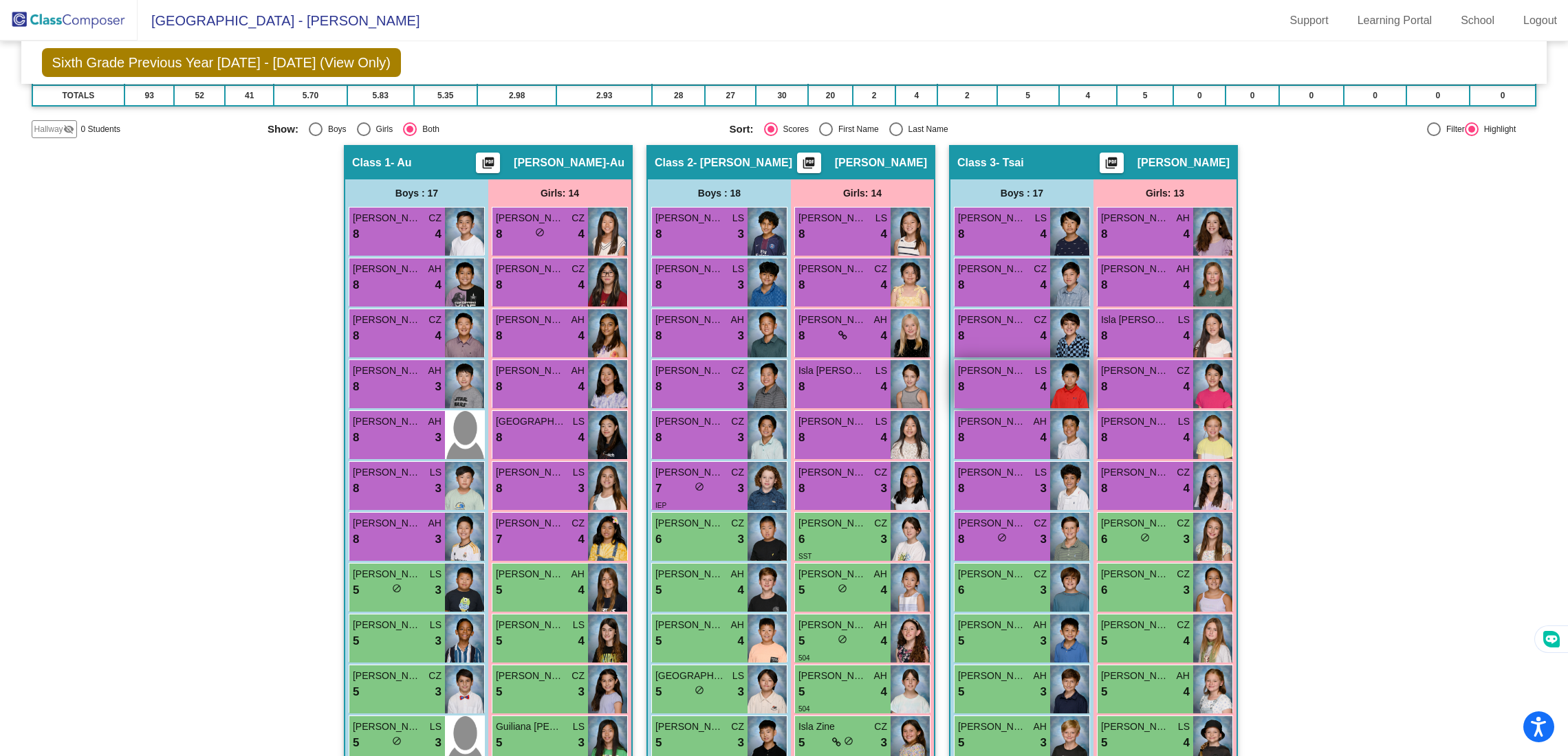
scroll to position [536, 0]
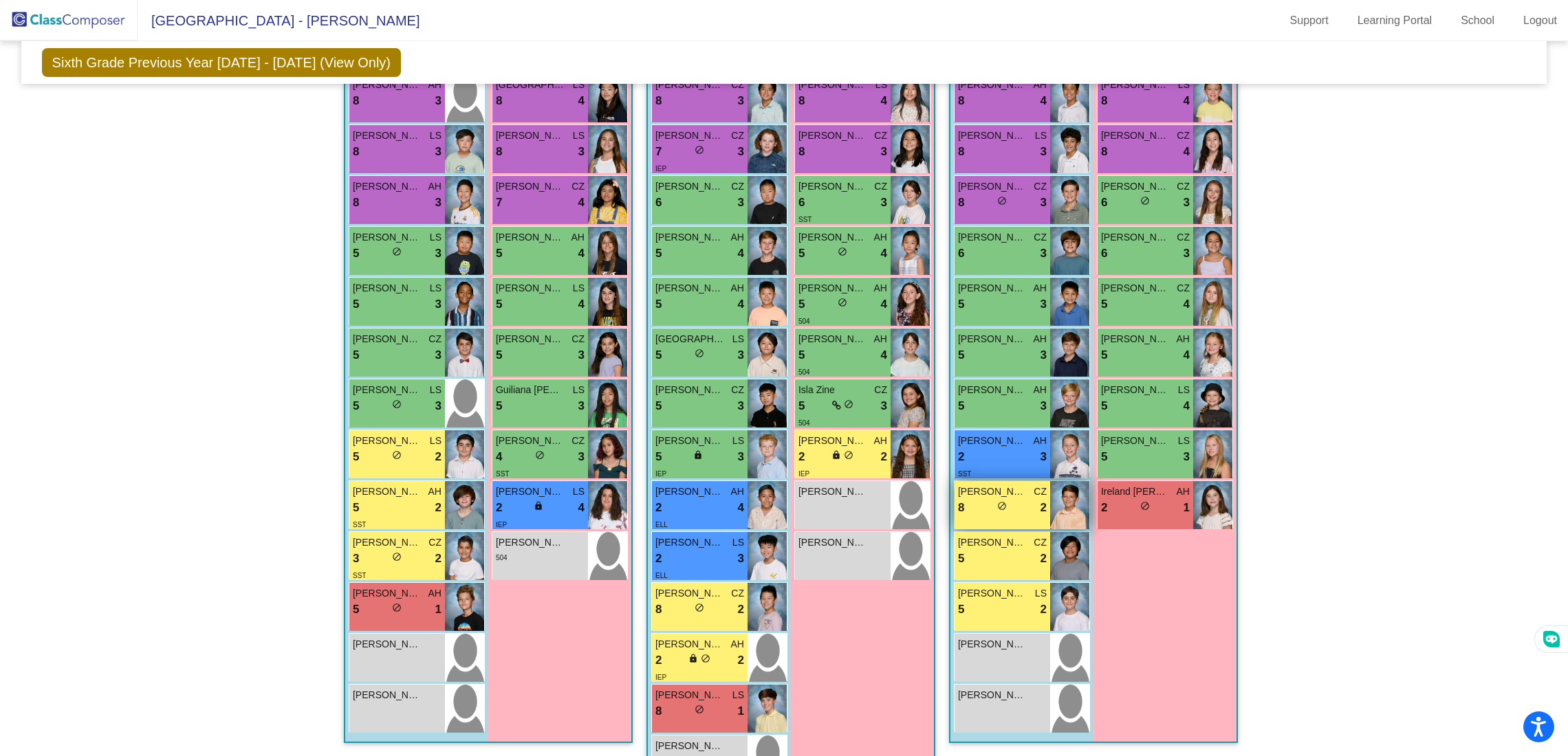
click at [1018, 485] on span "[PERSON_NAME]" at bounding box center [992, 492] width 69 height 14
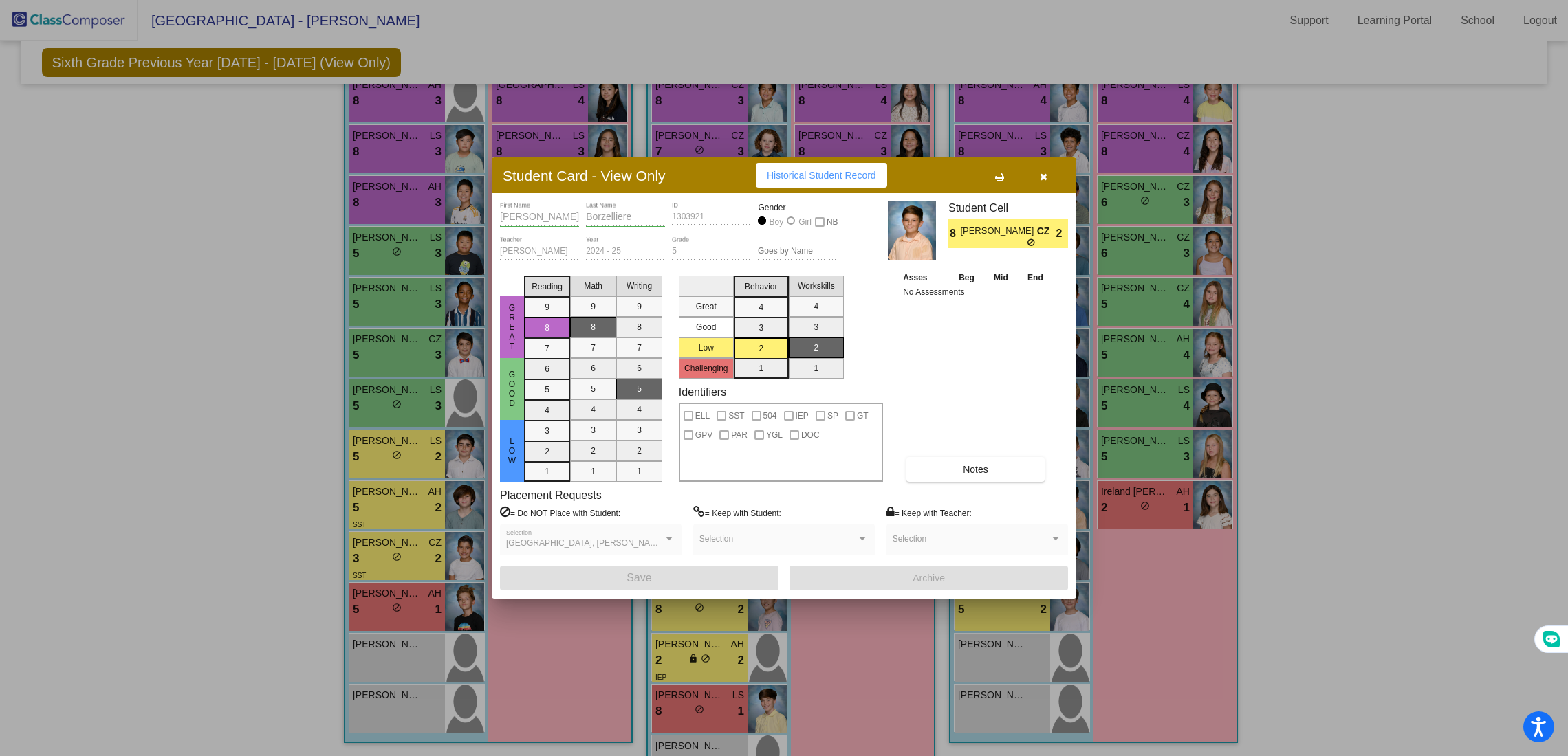
click at [1047, 160] on div "Student Card - View Only Historical Student Record" at bounding box center [784, 175] width 584 height 36
click at [1046, 182] on button "button" at bounding box center [1043, 175] width 44 height 24
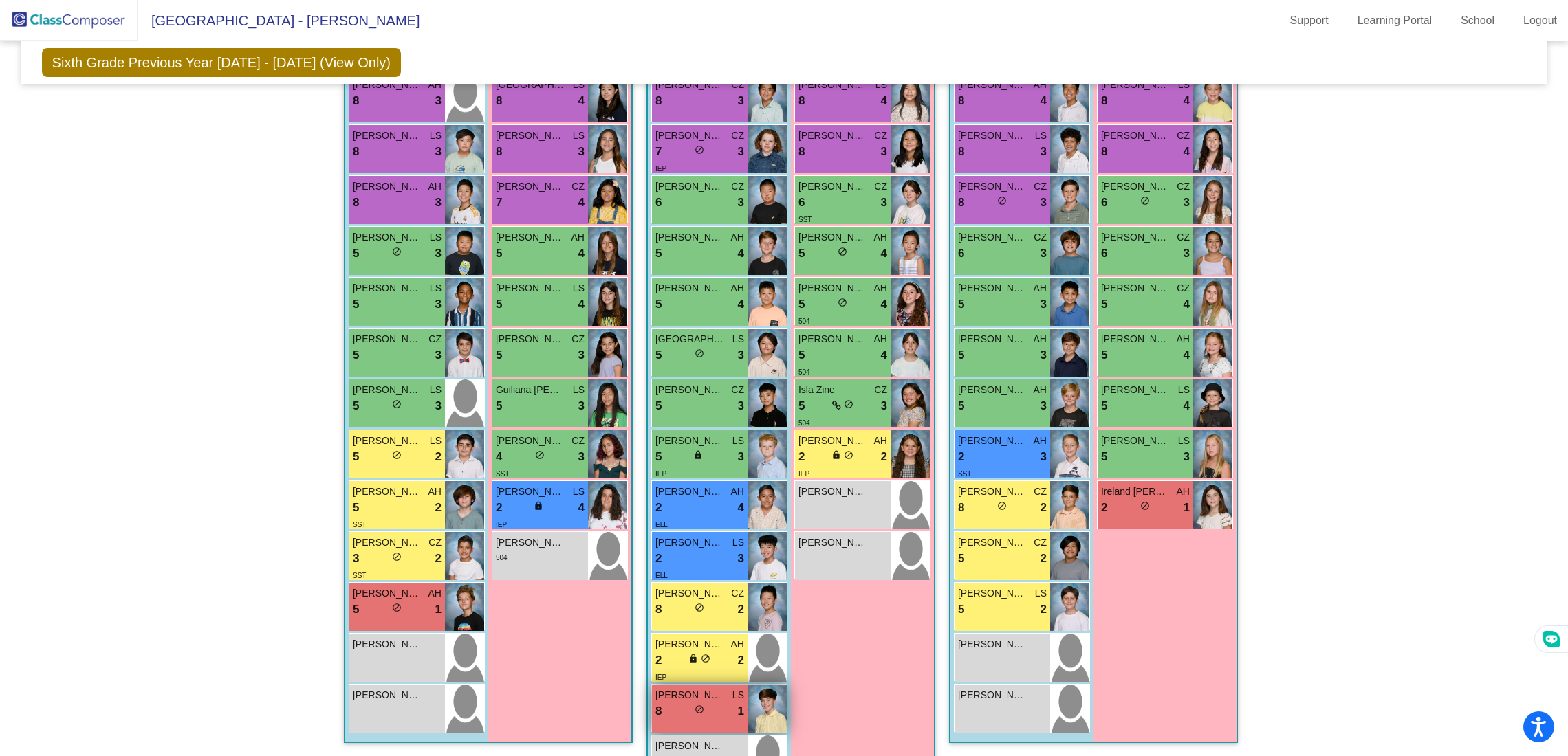
click at [694, 707] on span "do_not_disturb_alt" at bounding box center [699, 709] width 10 height 10
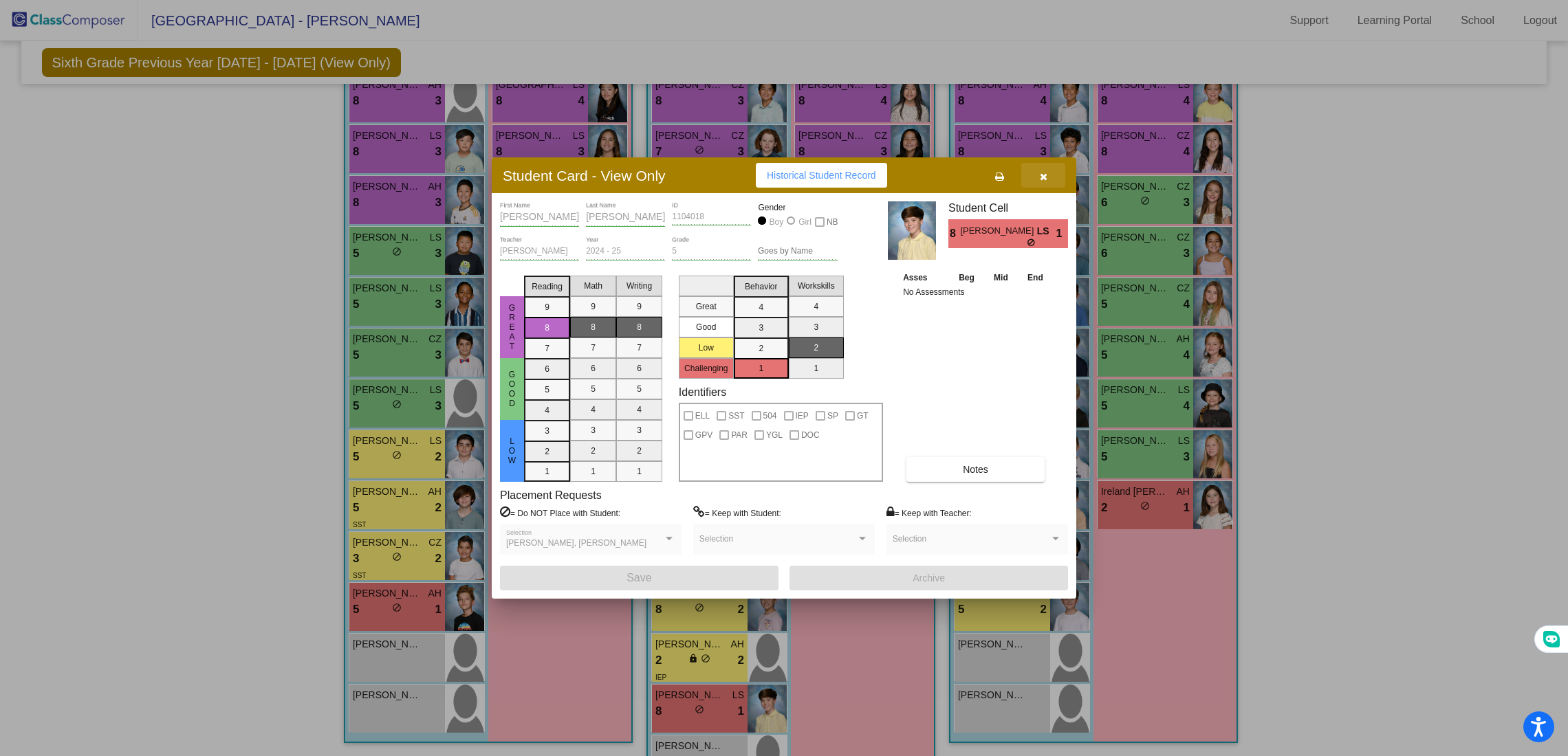
click at [1040, 180] on icon "button" at bounding box center [1044, 176] width 7 height 10
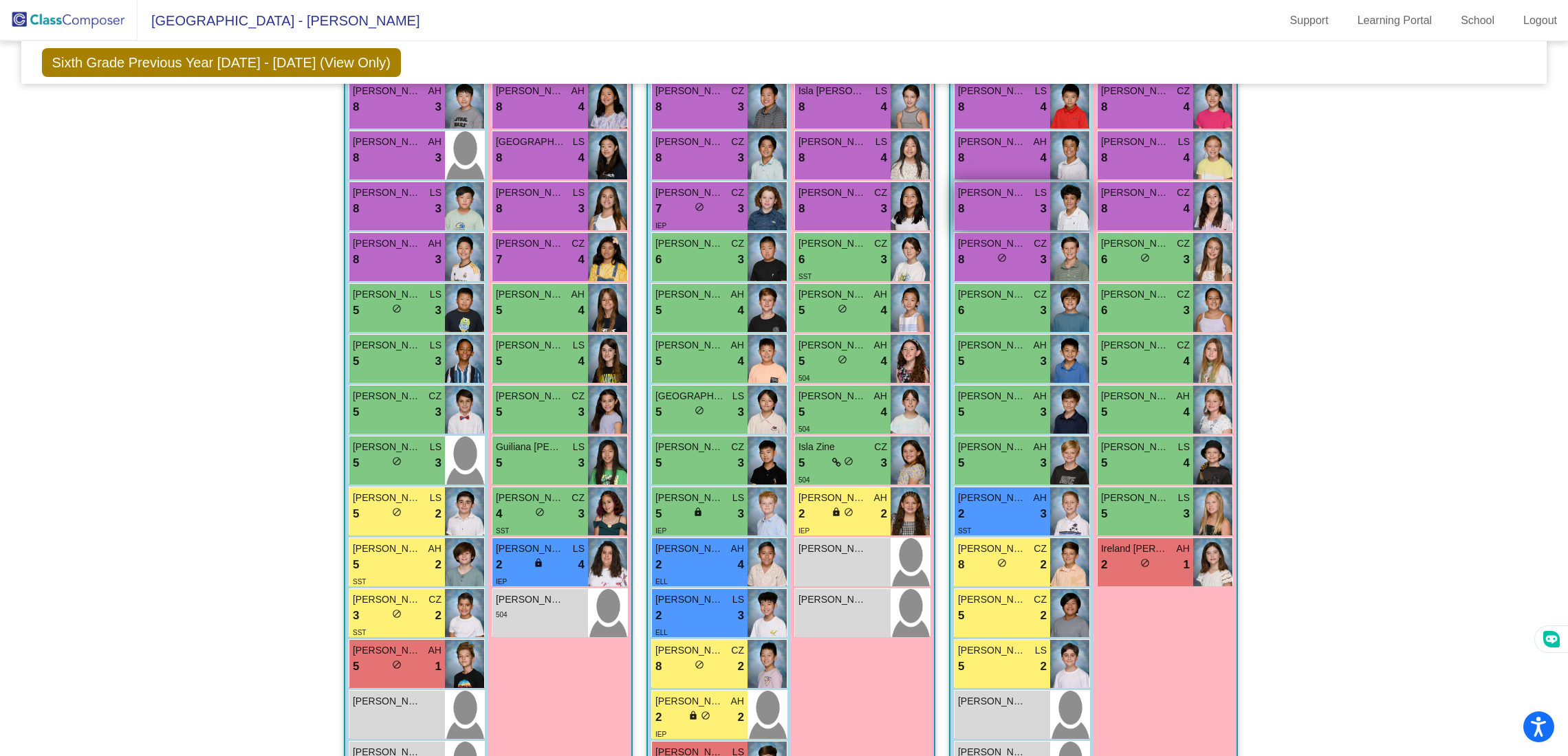
scroll to position [587, 0]
